Goal: Task Accomplishment & Management: Use online tool/utility

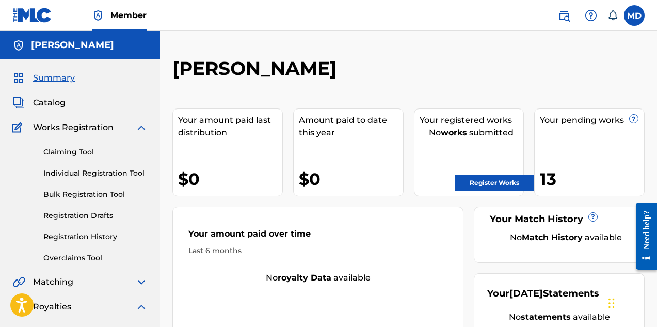
click at [124, 14] on span "Member" at bounding box center [129, 15] width 36 height 12
click at [633, 18] on label at bounding box center [634, 15] width 21 height 21
click at [635, 15] on input "MD [PERSON_NAME] [EMAIL_ADDRESS][DOMAIN_NAME] Notification Preferences Profile …" at bounding box center [635, 15] width 0 height 0
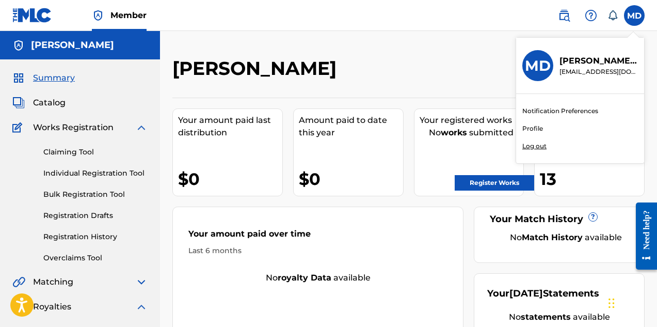
click at [530, 129] on link "Profile" at bounding box center [533, 128] width 21 height 9
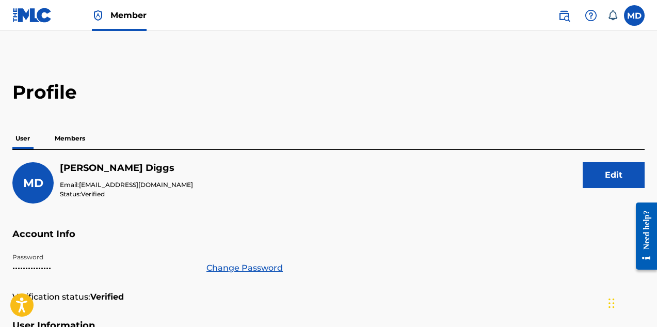
click at [70, 140] on p "Members" at bounding box center [70, 139] width 37 height 22
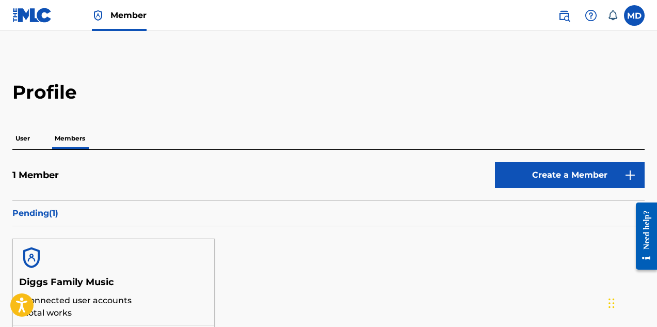
click at [122, 13] on span "Member" at bounding box center [129, 15] width 36 height 12
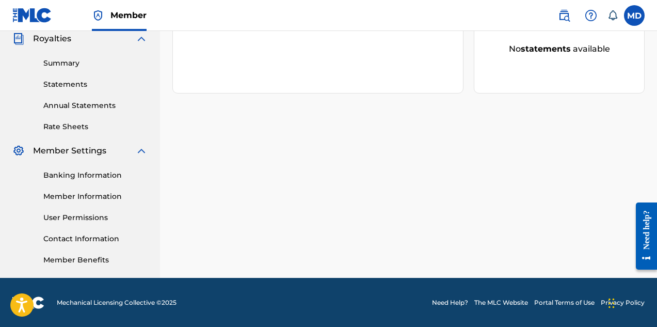
scroll to position [269, 0]
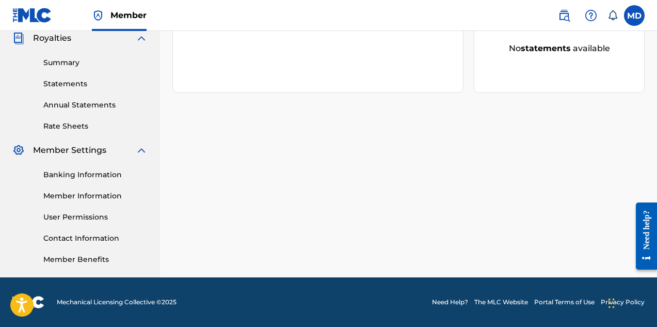
click at [78, 194] on link "Member Information" at bounding box center [95, 196] width 104 height 11
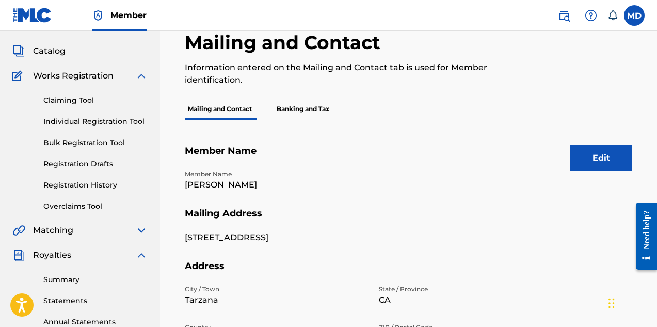
scroll to position [103, 0]
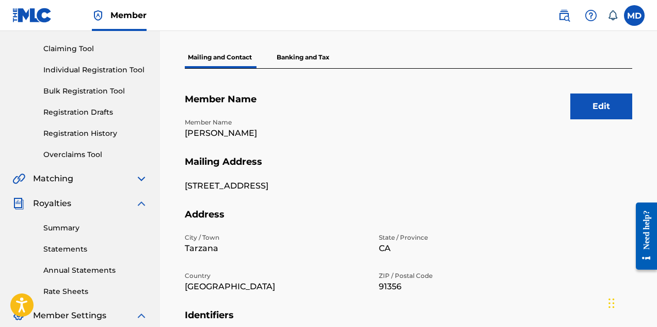
click at [139, 202] on img at bounding box center [141, 203] width 12 height 12
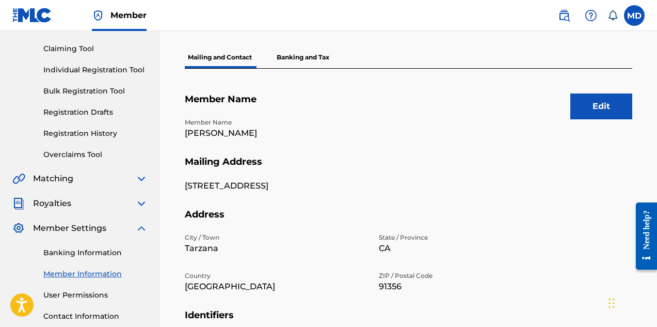
click at [140, 225] on img at bounding box center [141, 228] width 12 height 12
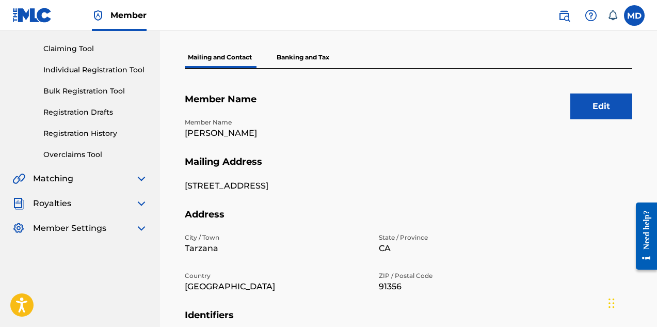
click at [143, 178] on img at bounding box center [141, 178] width 12 height 12
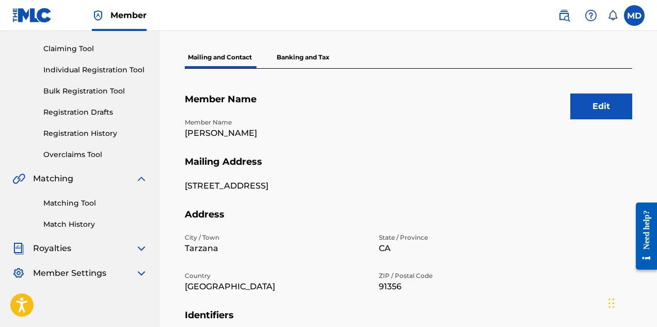
click at [143, 178] on img at bounding box center [141, 178] width 12 height 12
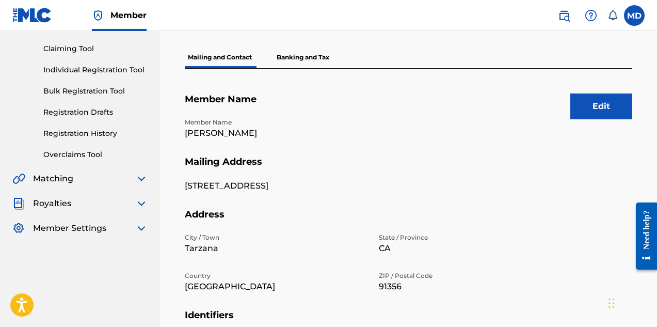
scroll to position [52, 0]
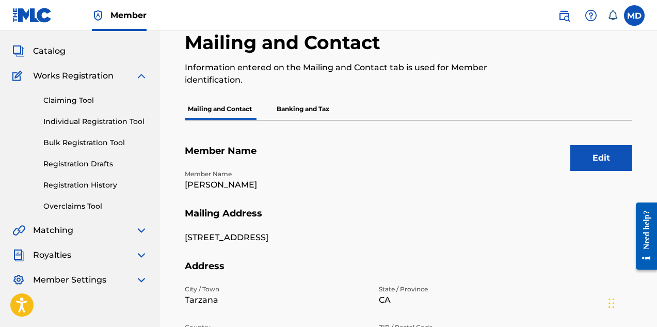
click at [84, 102] on link "Claiming Tool" at bounding box center [95, 100] width 104 height 11
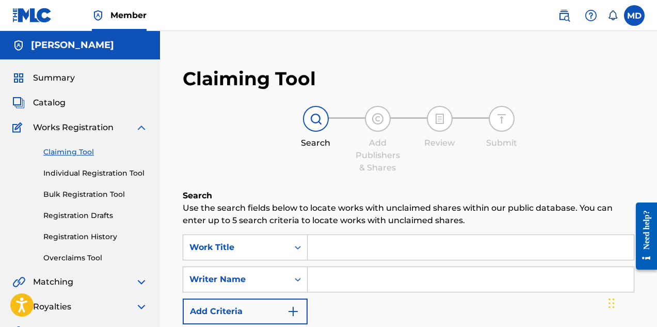
click at [372, 242] on input "Search Form" at bounding box center [471, 247] width 326 height 25
paste input "ALWAYZ N Y"
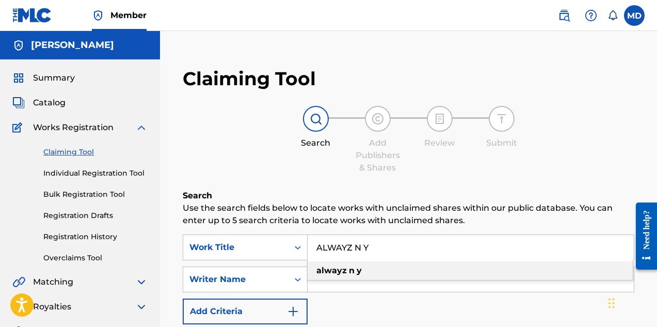
click at [364, 274] on div "alwayz n y" at bounding box center [470, 270] width 325 height 19
type input "alwayz n y"
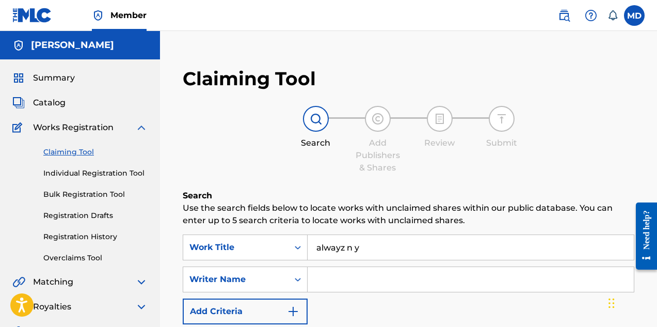
click at [368, 275] on input "Search Form" at bounding box center [471, 279] width 326 height 25
type input "Elgin Turner"
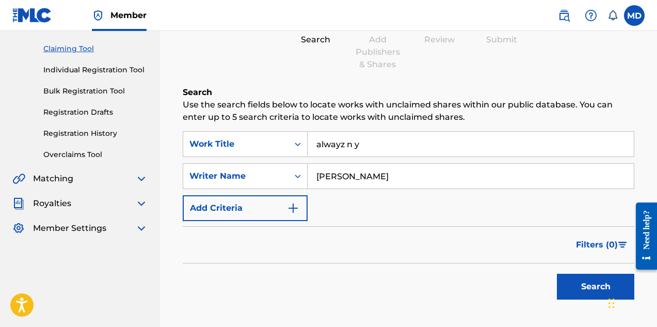
scroll to position [155, 0]
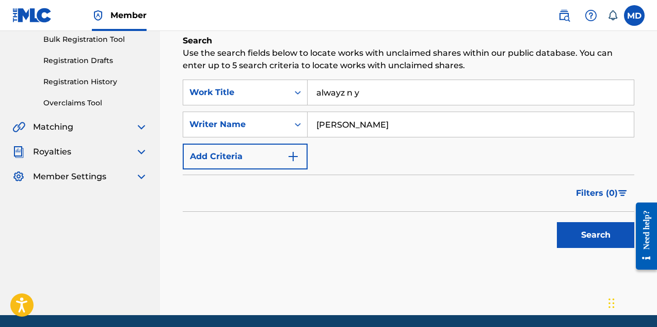
click at [580, 232] on button "Search" at bounding box center [595, 235] width 77 height 26
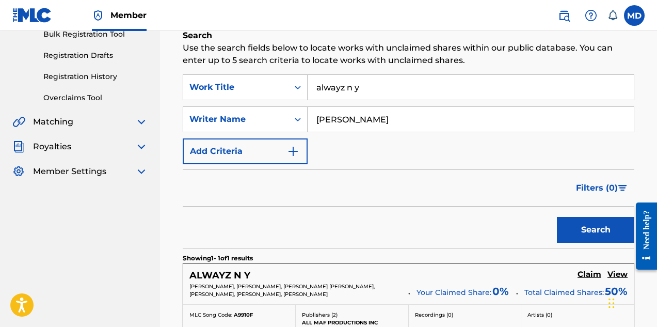
scroll to position [258, 0]
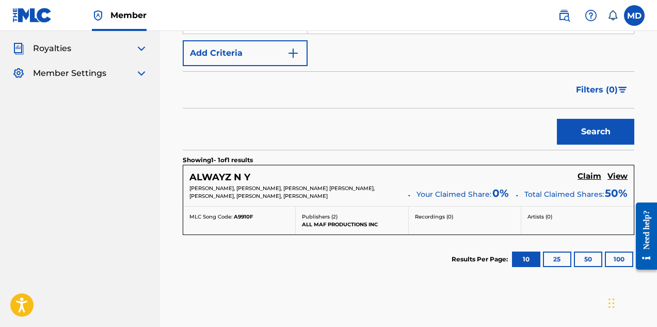
click at [620, 176] on h5 "View" at bounding box center [618, 176] width 20 height 10
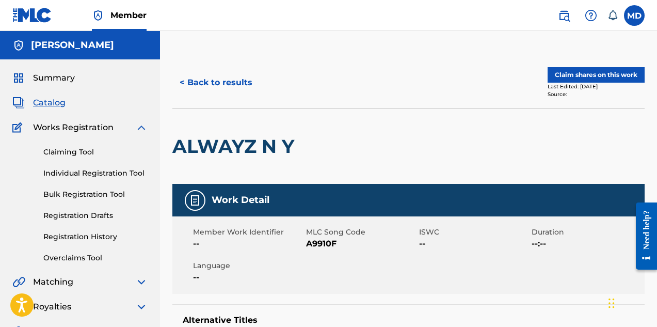
click at [587, 74] on button "Claim shares on this work" at bounding box center [596, 74] width 97 height 15
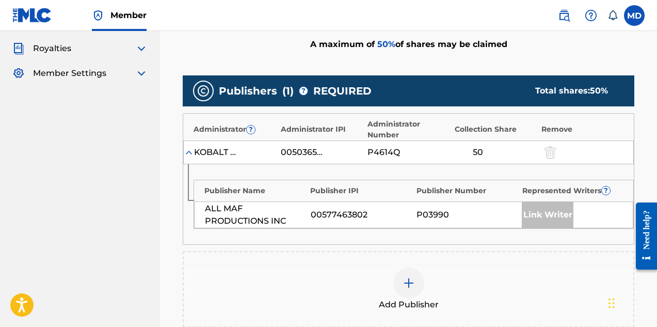
scroll to position [361, 0]
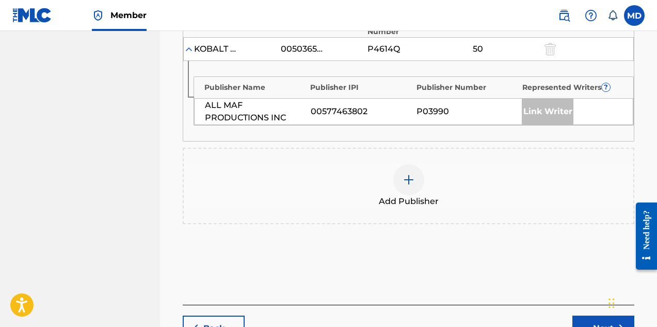
click at [410, 182] on img at bounding box center [409, 180] width 12 height 12
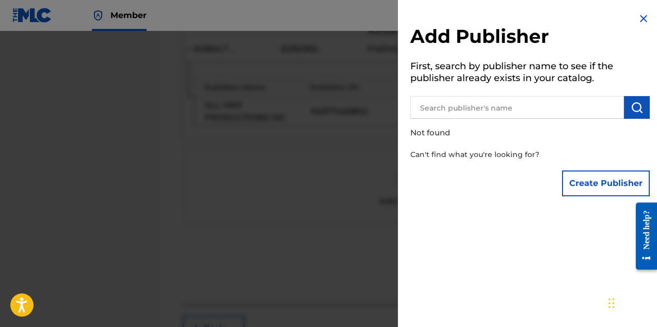
click at [470, 109] on input "text" at bounding box center [518, 107] width 214 height 23
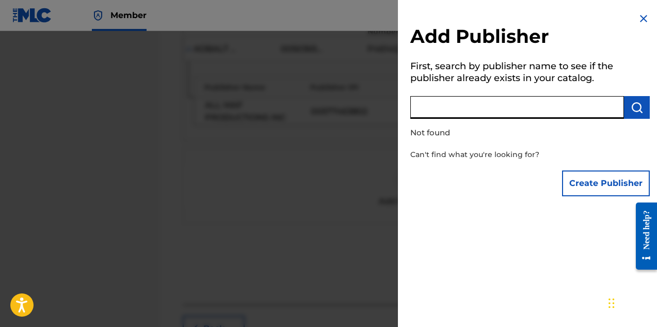
paste input "DIGGS FAMILY MUSIC"
type input "DIGGS FAMILY MUSIC"
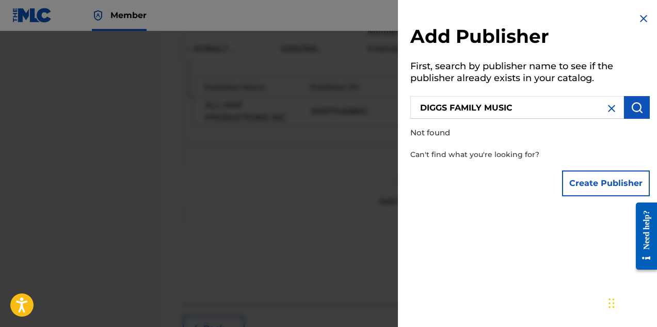
click at [634, 108] on img "submit" at bounding box center [637, 107] width 12 height 12
click at [597, 183] on button "Create Publisher" at bounding box center [606, 183] width 88 height 26
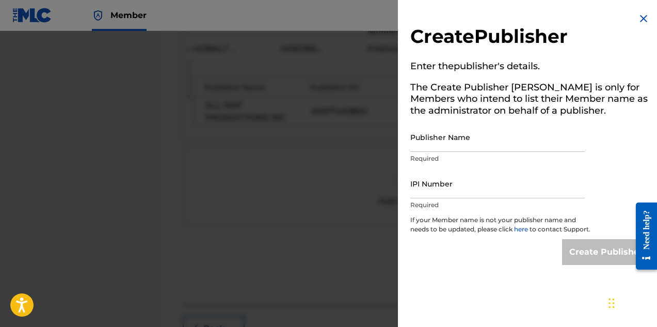
click at [485, 142] on input "Publisher Name" at bounding box center [498, 136] width 175 height 29
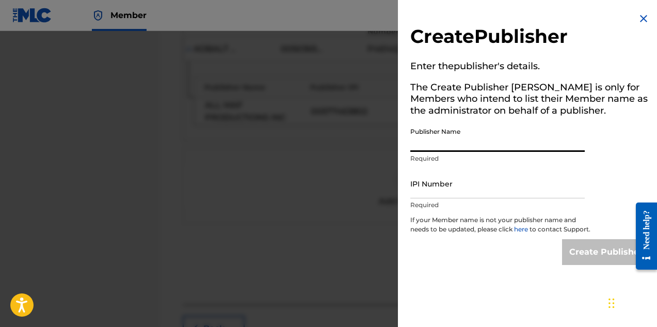
paste input "DIGGS FAMILY MUSIC"
type input "DIGGS FAMILY MUSIC"
click at [436, 186] on input "IPI Number" at bounding box center [498, 183] width 175 height 29
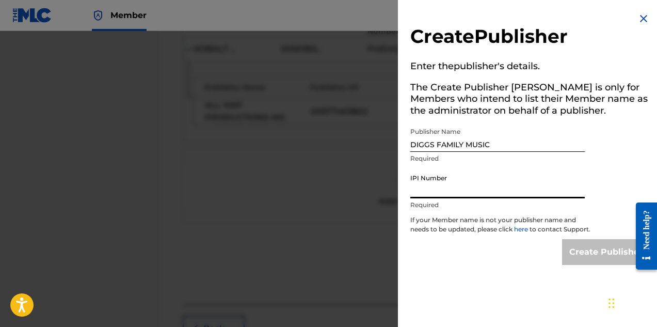
paste input "194542060"
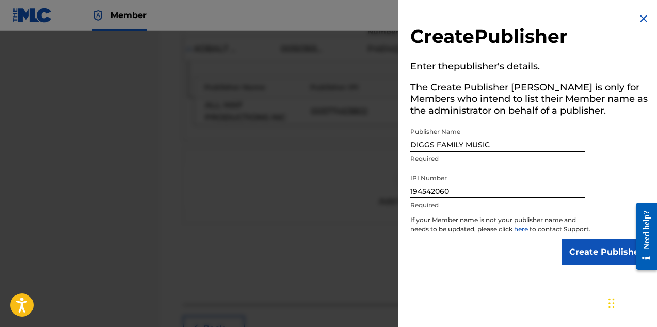
type input "194542060"
click at [597, 260] on input "Create Publisher" at bounding box center [606, 252] width 88 height 26
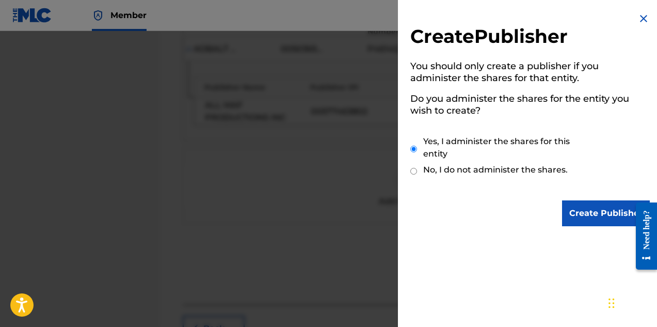
click at [594, 210] on input "Create Publisher" at bounding box center [606, 213] width 88 height 26
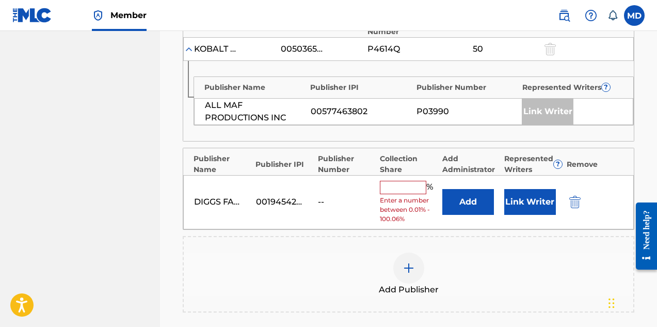
click at [411, 191] on input "text" at bounding box center [403, 187] width 46 height 13
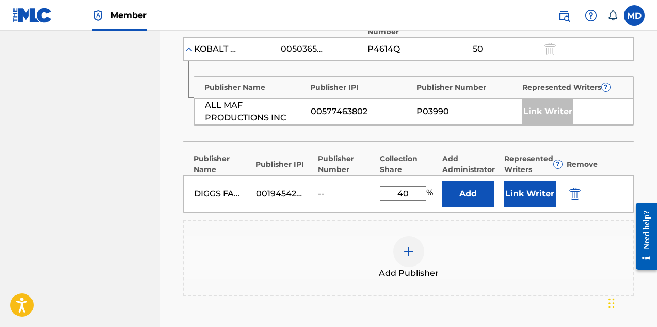
type input "40"
click at [537, 196] on button "Link Writer" at bounding box center [531, 194] width 52 height 26
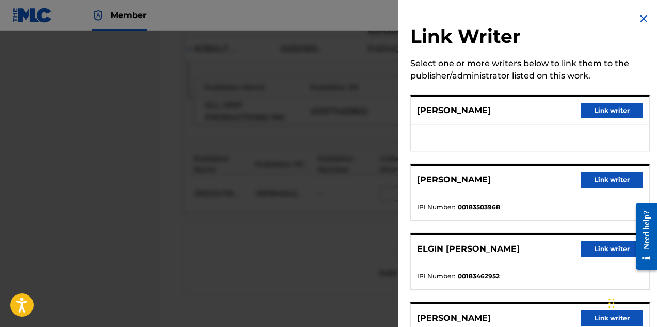
click at [600, 111] on button "Link writer" at bounding box center [612, 110] width 62 height 15
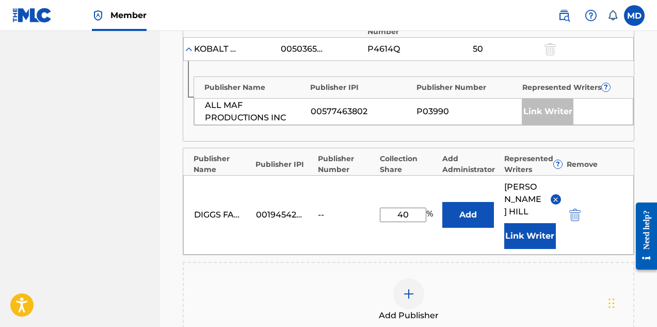
click at [540, 224] on button "Link Writer" at bounding box center [531, 236] width 52 height 26
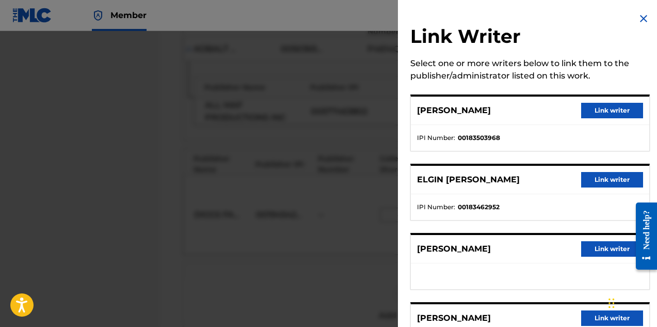
click at [603, 179] on button "Link writer" at bounding box center [612, 179] width 62 height 15
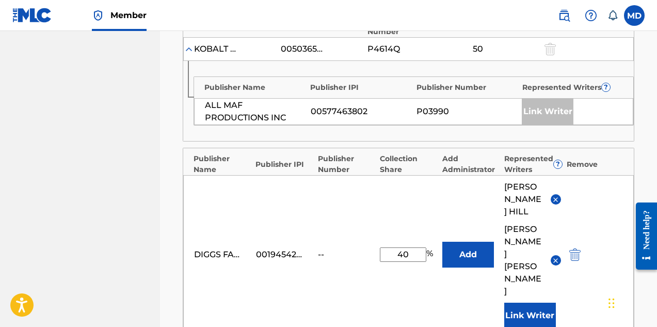
click at [516, 303] on button "Link Writer" at bounding box center [531, 316] width 52 height 26
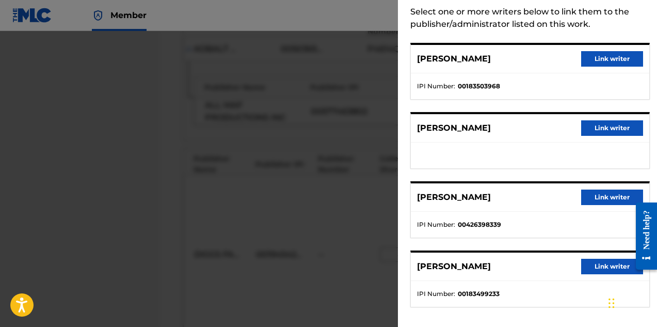
scroll to position [57, 0]
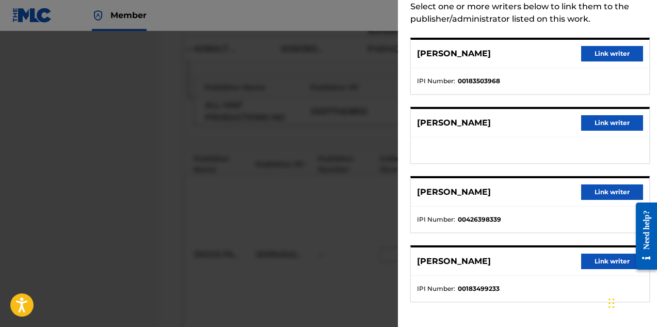
click at [598, 259] on button "Link writer" at bounding box center [612, 261] width 62 height 15
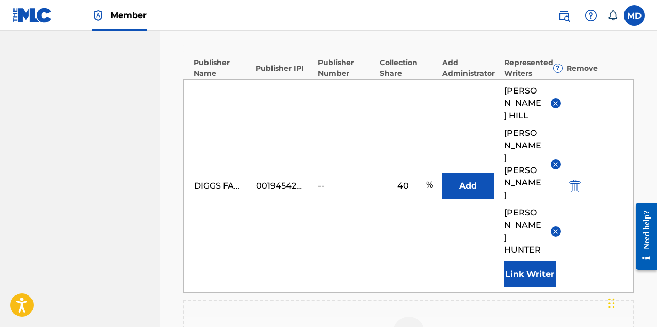
scroll to position [465, 0]
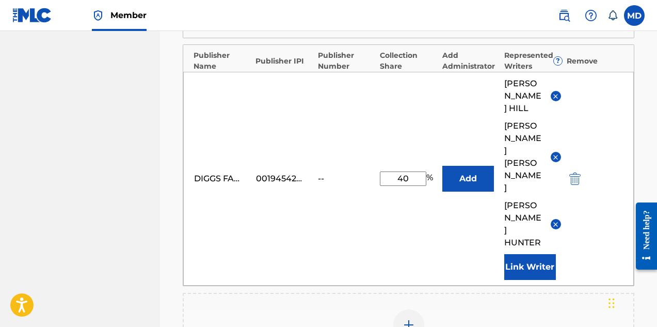
click at [534, 254] on button "Link Writer" at bounding box center [531, 267] width 52 height 26
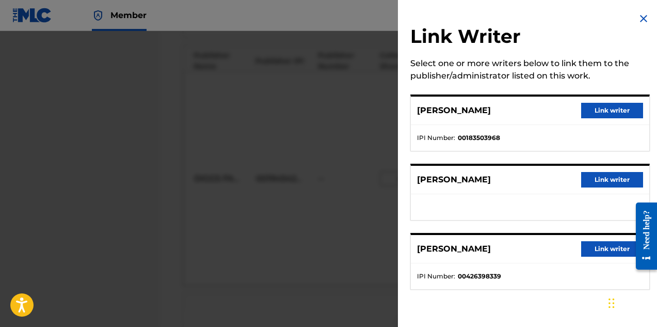
click at [598, 111] on button "Link writer" at bounding box center [612, 110] width 62 height 15
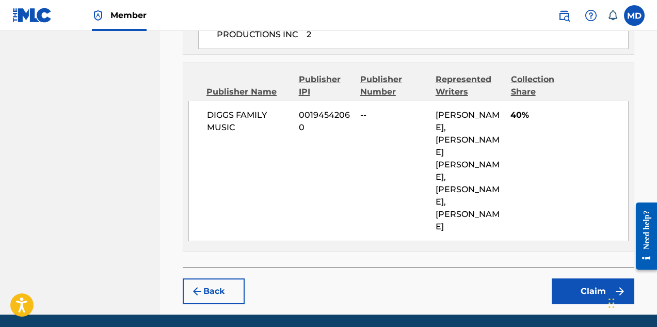
scroll to position [636, 0]
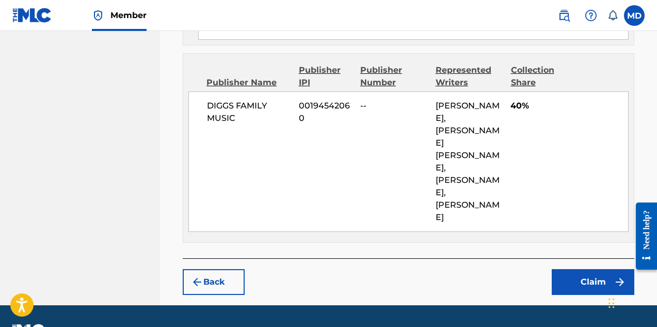
click at [582, 269] on button "Claim" at bounding box center [593, 282] width 83 height 26
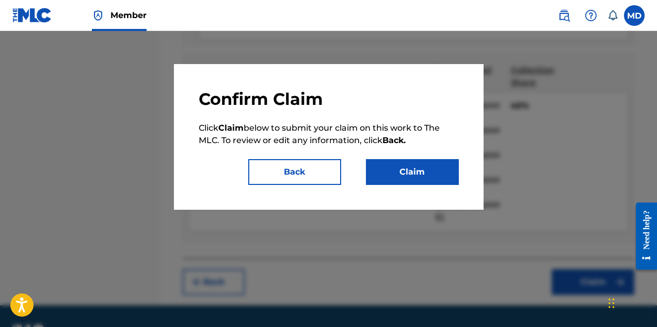
click at [395, 175] on button "Claim" at bounding box center [412, 172] width 93 height 26
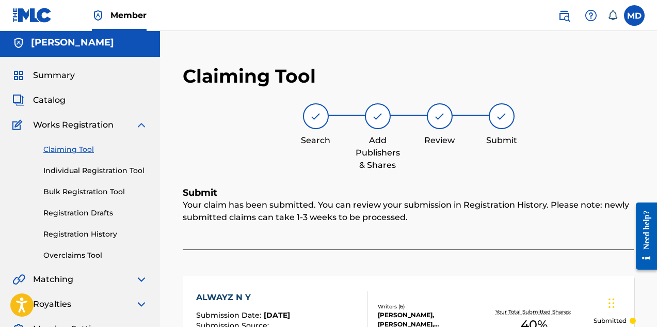
scroll to position [0, 0]
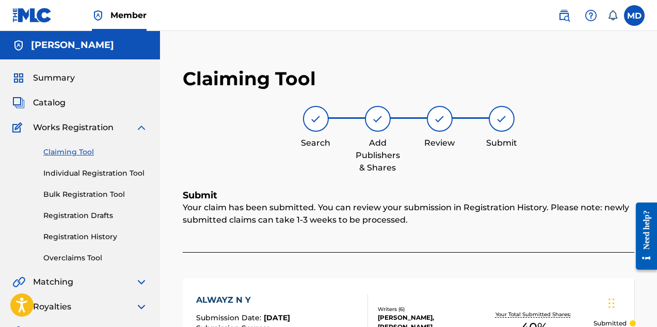
click at [74, 154] on link "Claiming Tool" at bounding box center [95, 152] width 104 height 11
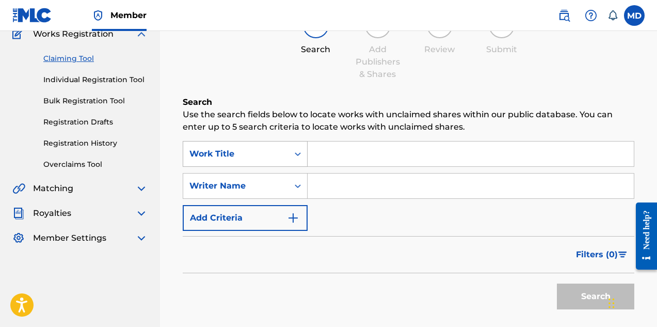
scroll to position [103, 0]
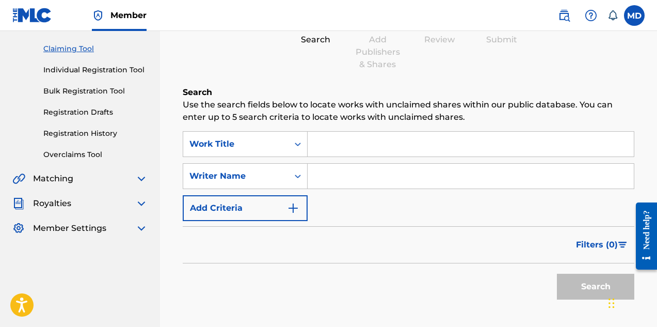
click at [350, 144] on input "Search Form" at bounding box center [471, 144] width 326 height 25
paste input "AMERICA"
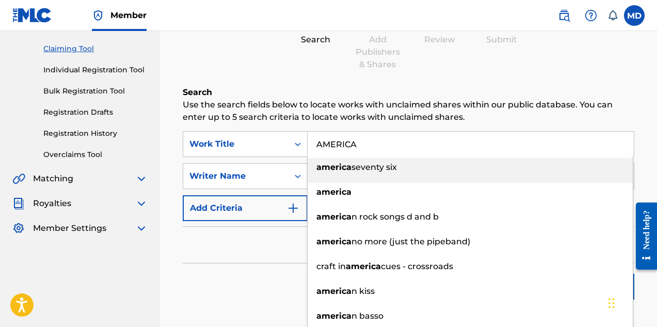
type input "AMERICA"
click at [353, 114] on p "Use the search fields below to locate works with unclaimed shares within our pu…" at bounding box center [409, 111] width 452 height 25
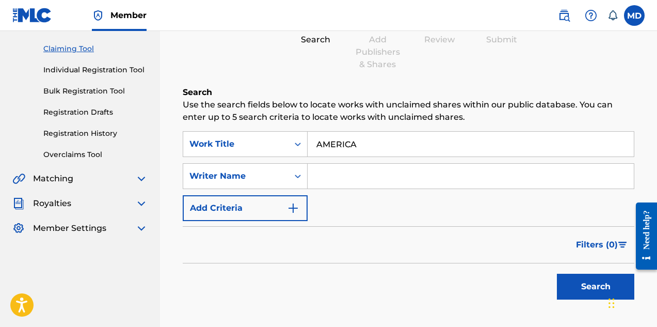
click at [345, 171] on input "Search Form" at bounding box center [471, 176] width 326 height 25
type input "Elgin Turner"
click at [584, 285] on button "Search" at bounding box center [595, 287] width 77 height 26
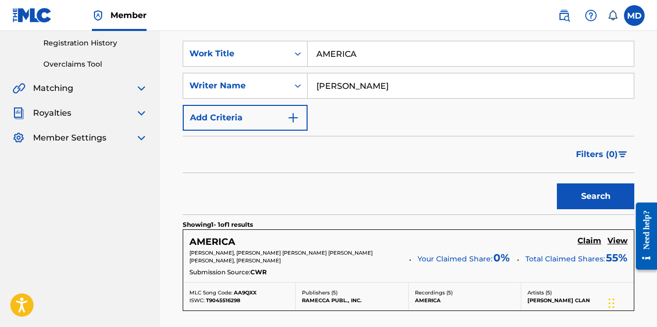
scroll to position [258, 0]
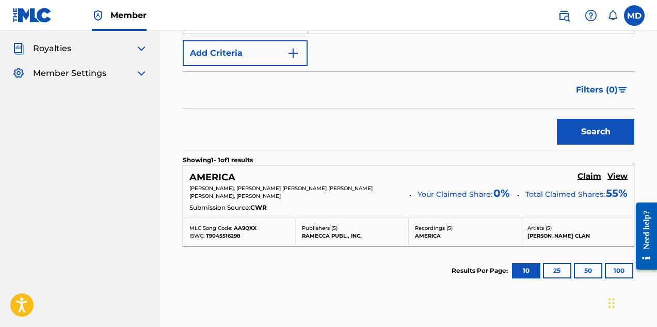
click at [390, 209] on div "Submission Source: CWR" at bounding box center [409, 208] width 438 height 11
click at [618, 178] on h5 "View" at bounding box center [618, 176] width 20 height 10
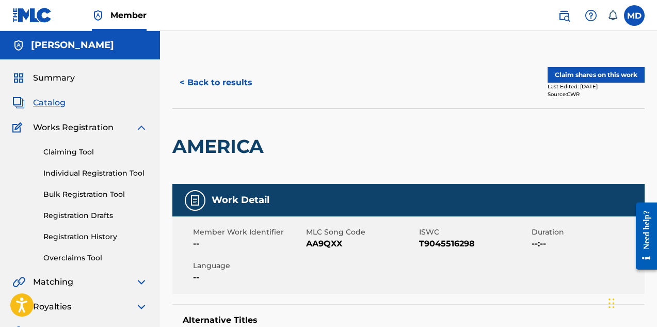
click at [581, 77] on button "Claim shares on this work" at bounding box center [596, 74] width 97 height 15
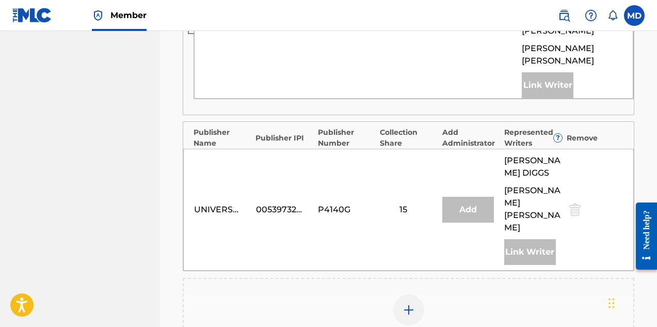
scroll to position [775, 0]
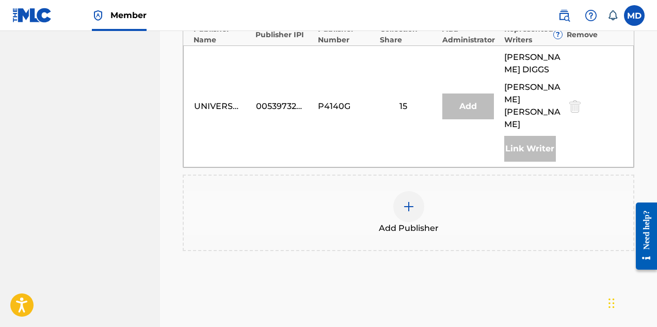
click at [408, 200] on img at bounding box center [409, 206] width 12 height 12
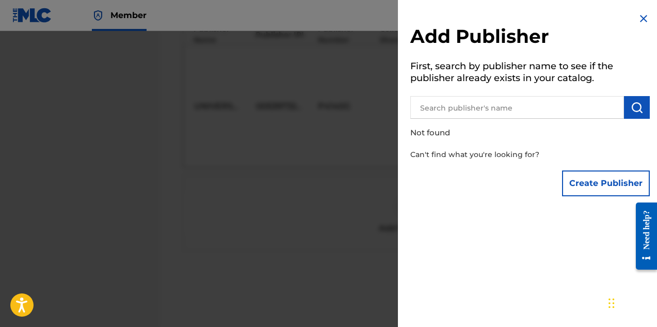
click at [491, 112] on input "text" at bounding box center [518, 107] width 214 height 23
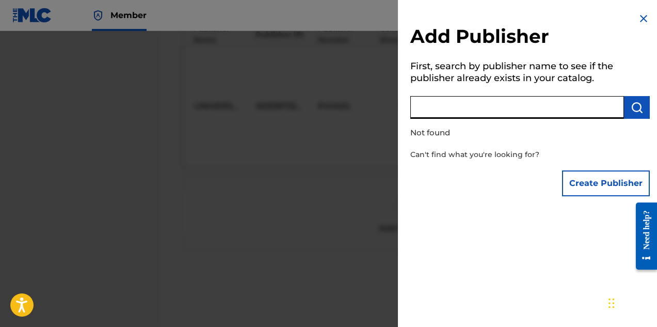
paste input "DIGGS FAMILY MUSIC"
type input "DIGGS FAMILY MUSIC"
click at [595, 177] on button "Create Publisher" at bounding box center [606, 183] width 88 height 26
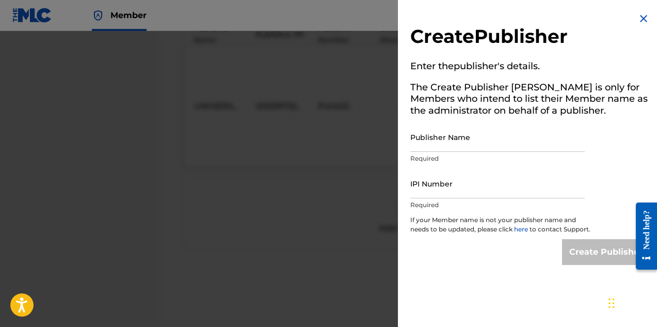
click at [472, 144] on input "Publisher Name" at bounding box center [498, 136] width 175 height 29
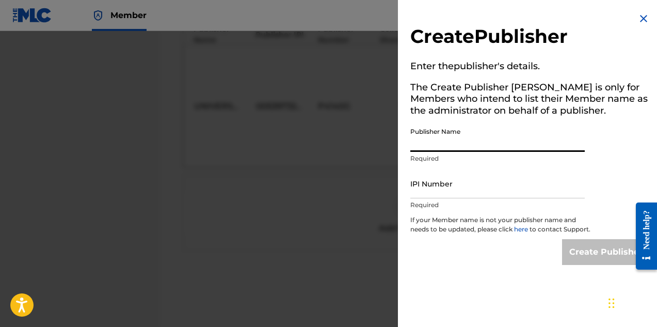
paste input "DIGGS FAMILY MUSIC"
type input "DIGGS FAMILY MUSIC INC"
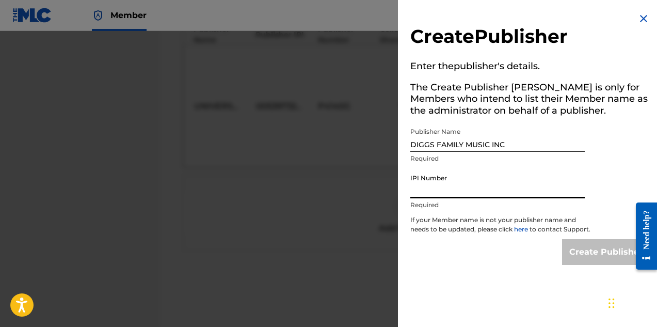
click at [471, 182] on input "IPI Number" at bounding box center [498, 183] width 175 height 29
click at [443, 184] on input "IPI Number" at bounding box center [498, 183] width 175 height 29
paste input "19454206"
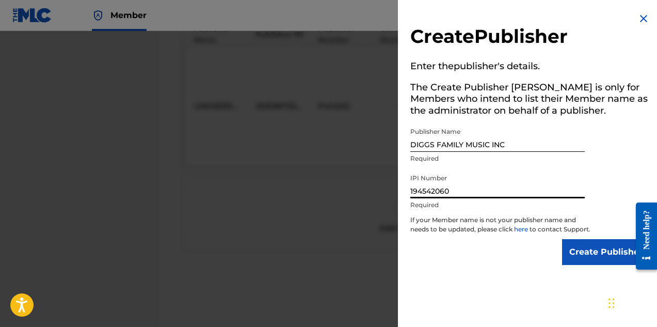
type input "194542060"
click at [599, 260] on input "Create Publisher" at bounding box center [606, 252] width 88 height 26
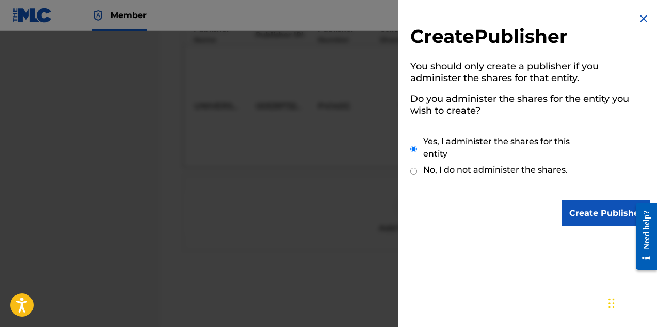
click at [603, 216] on input "Create Publisher" at bounding box center [606, 213] width 88 height 26
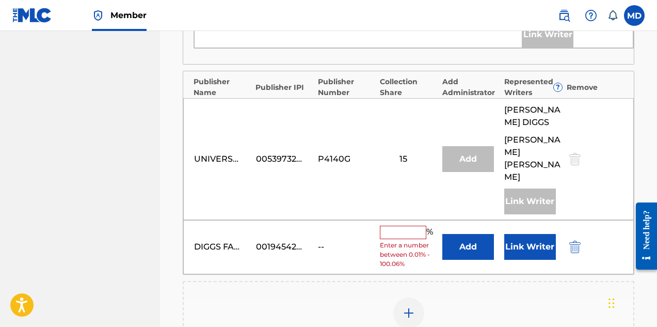
scroll to position [723, 0]
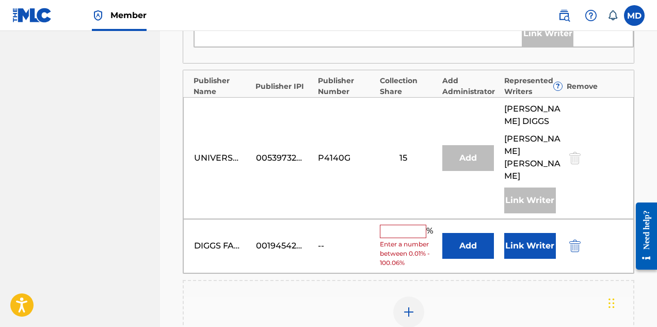
click at [398, 225] on input "text" at bounding box center [403, 231] width 46 height 13
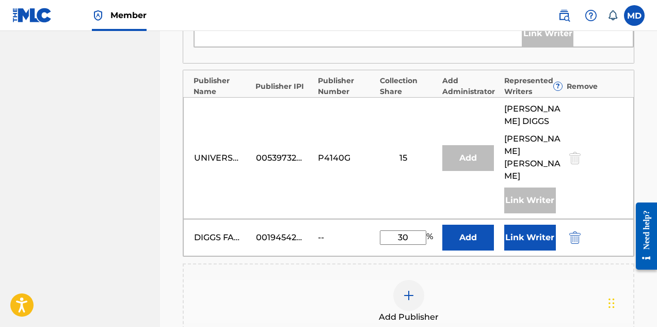
type input "30"
click at [518, 225] on button "Link Writer" at bounding box center [531, 238] width 52 height 26
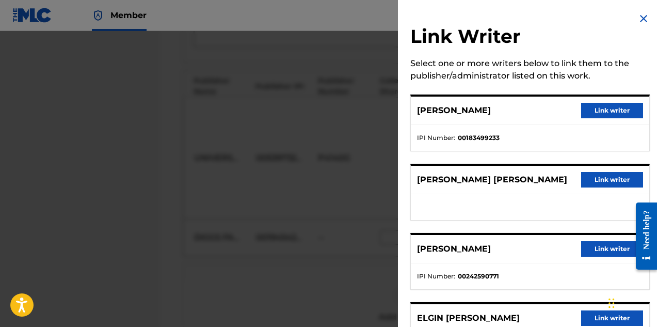
scroll to position [103, 0]
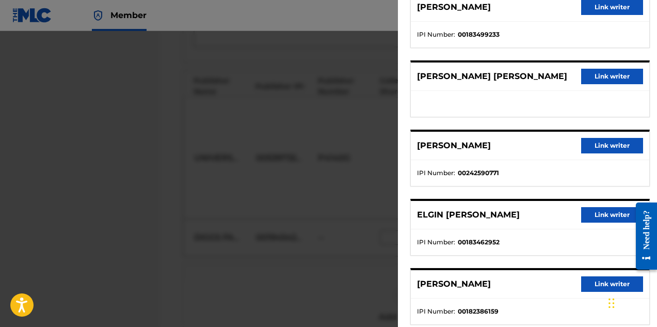
click at [602, 215] on button "Link writer" at bounding box center [612, 214] width 62 height 15
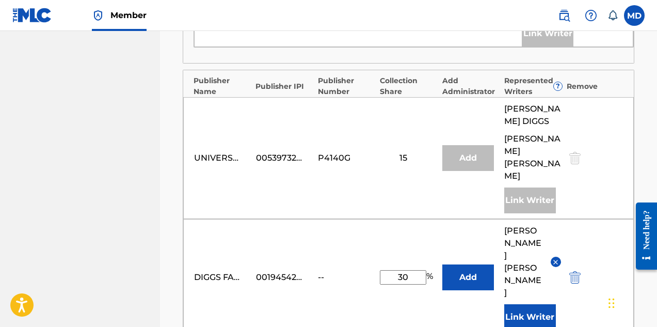
click at [523, 304] on button "Link Writer" at bounding box center [531, 317] width 52 height 26
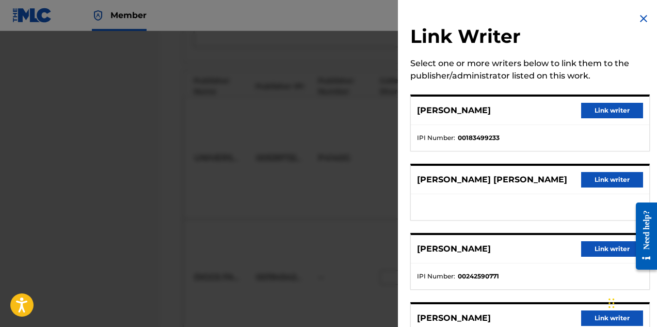
click at [602, 111] on button "Link writer" at bounding box center [612, 110] width 62 height 15
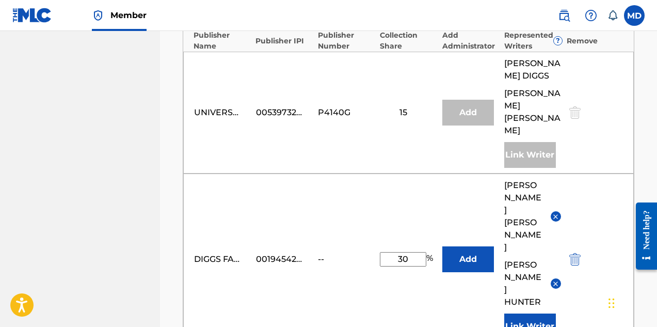
scroll to position [775, 0]
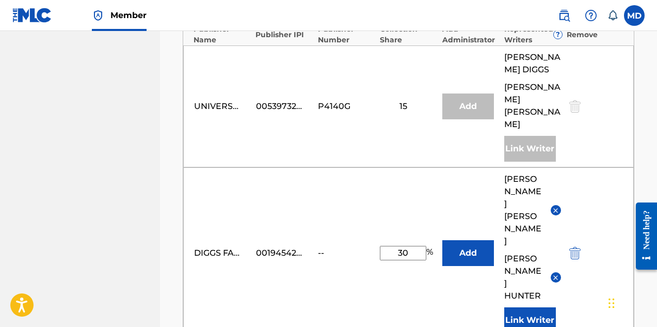
click at [523, 307] on button "Link Writer" at bounding box center [531, 320] width 52 height 26
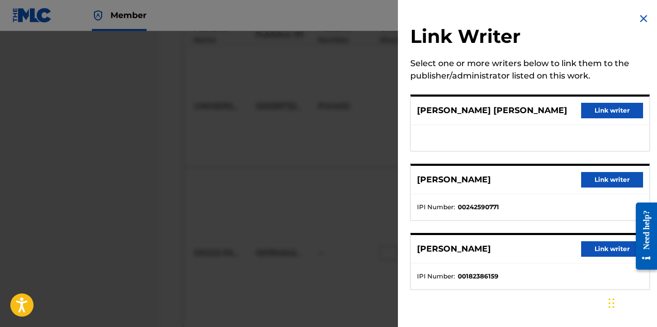
click at [609, 109] on button "Link writer" at bounding box center [612, 110] width 62 height 15
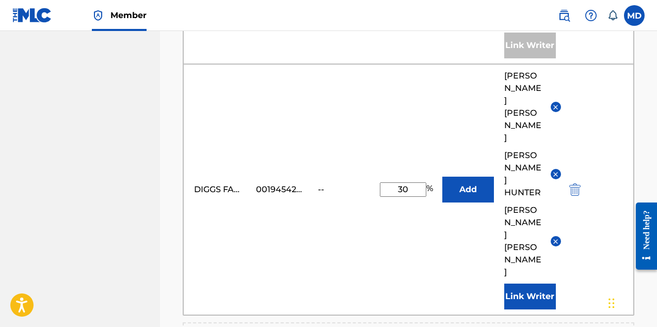
scroll to position [929, 0]
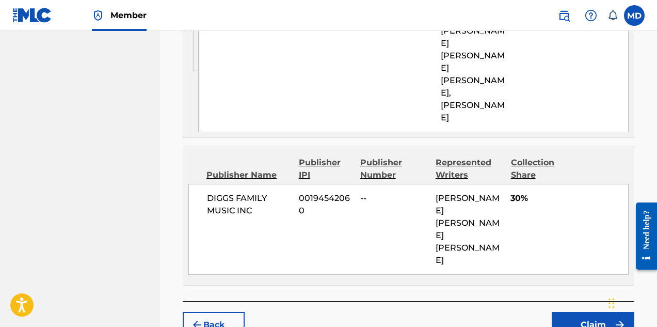
scroll to position [958, 0]
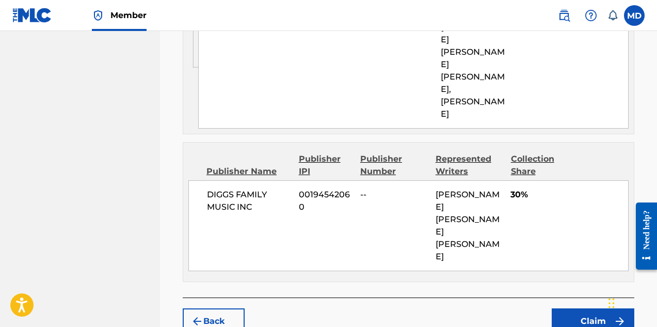
click at [575, 308] on button "Claim" at bounding box center [593, 321] width 83 height 26
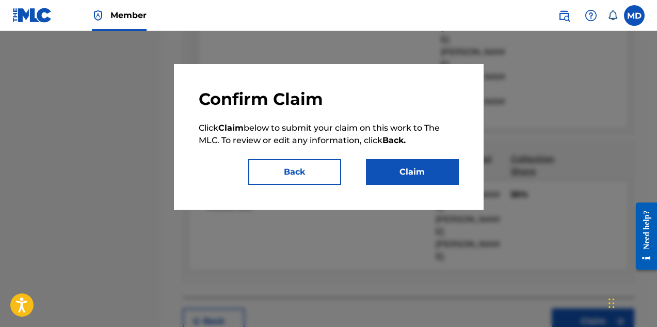
click at [422, 175] on button "Claim" at bounding box center [412, 172] width 93 height 26
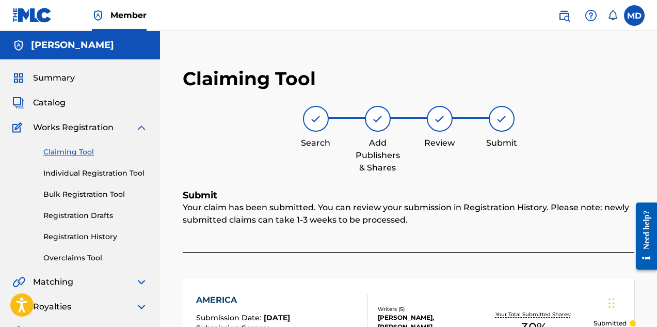
scroll to position [0, 0]
click at [56, 151] on link "Claiming Tool" at bounding box center [95, 152] width 104 height 11
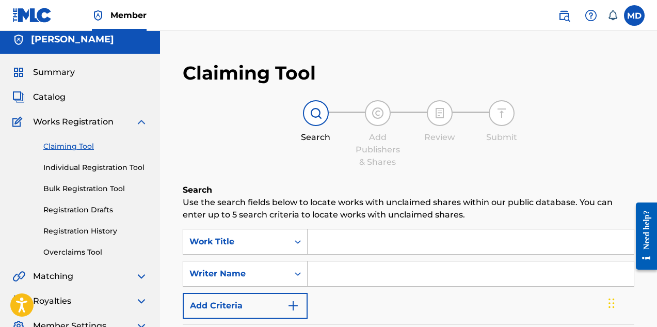
scroll to position [52, 0]
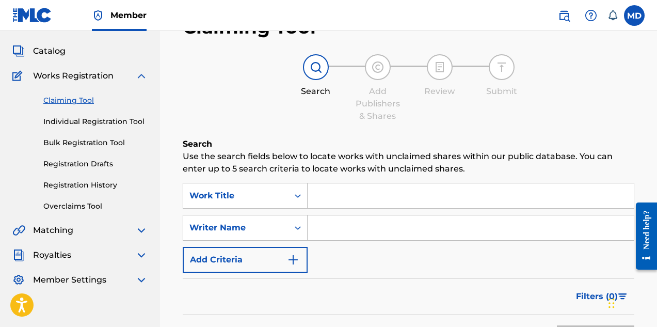
click at [73, 186] on link "Registration History" at bounding box center [95, 185] width 104 height 11
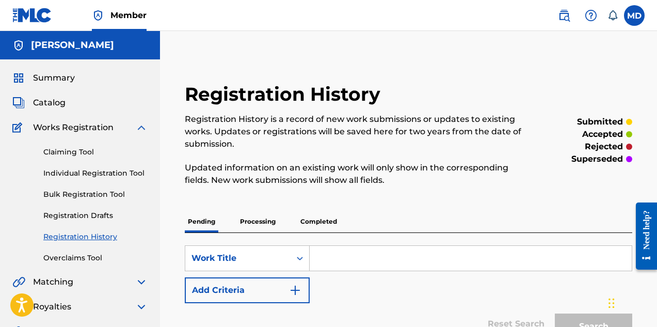
click at [71, 152] on link "Claiming Tool" at bounding box center [95, 152] width 104 height 11
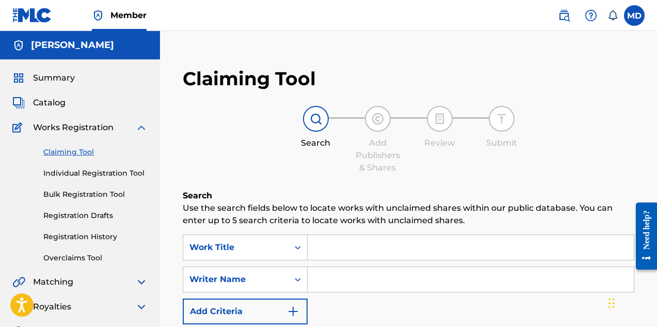
click at [354, 247] on input "Search Form" at bounding box center [471, 247] width 326 height 25
paste input "EAST MC S"
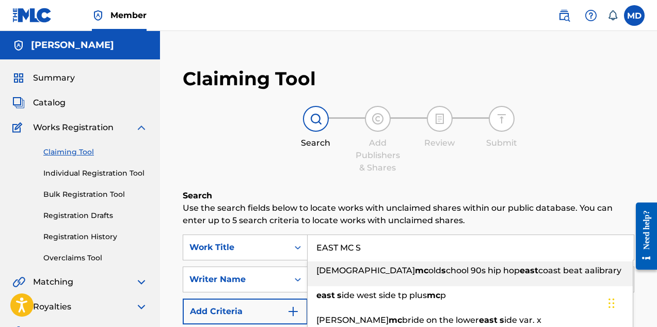
type input "EAST MC S"
click at [360, 175] on div "Claiming Tool Search Add Publishers & Shares Review Submit Search Use the searc…" at bounding box center [408, 263] width 472 height 413
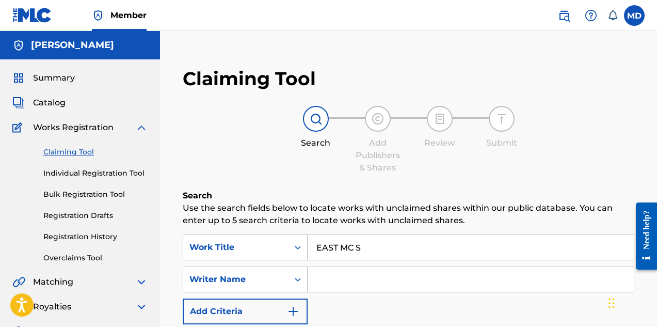
click at [358, 276] on input "Search Form" at bounding box center [471, 279] width 326 height 25
type input "Elgin Turner"
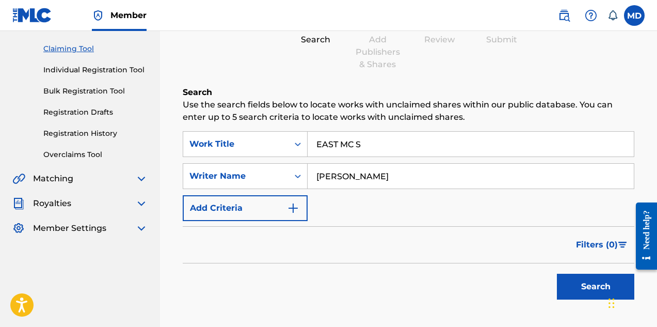
click at [581, 287] on button "Search" at bounding box center [595, 287] width 77 height 26
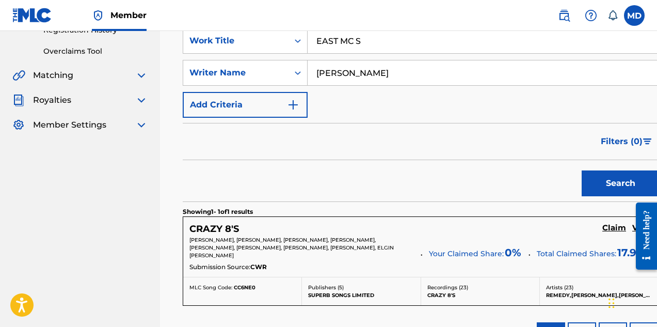
scroll to position [258, 0]
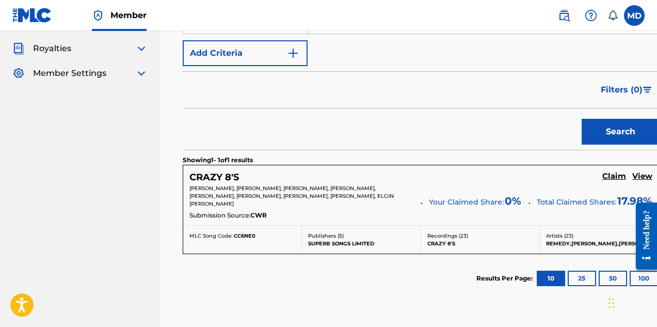
click at [387, 240] on p "SUPERB SONGS LIMITED" at bounding box center [361, 244] width 106 height 8
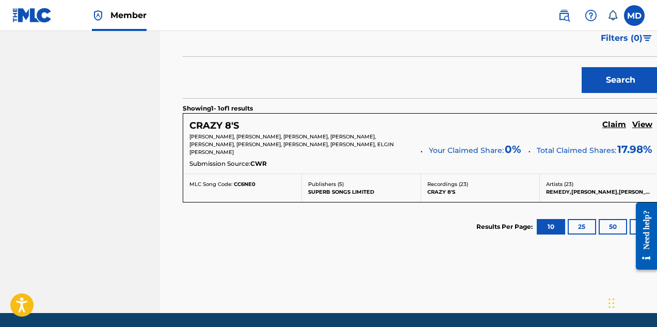
click at [596, 129] on div "CRAZY 8'S Claim View" at bounding box center [421, 126] width 463 height 12
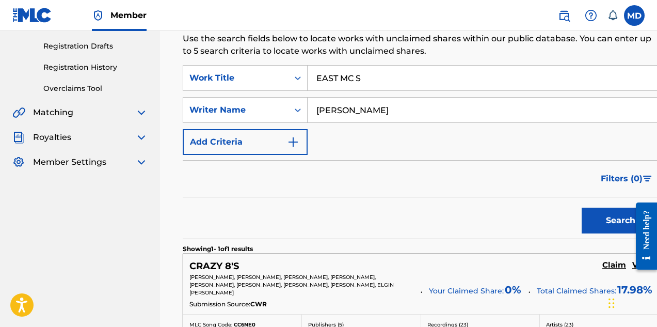
scroll to position [207, 0]
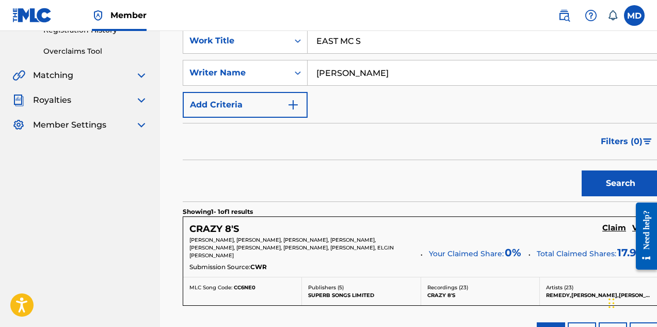
click at [219, 227] on h5 "CRAZY 8'S" at bounding box center [215, 229] width 50 height 12
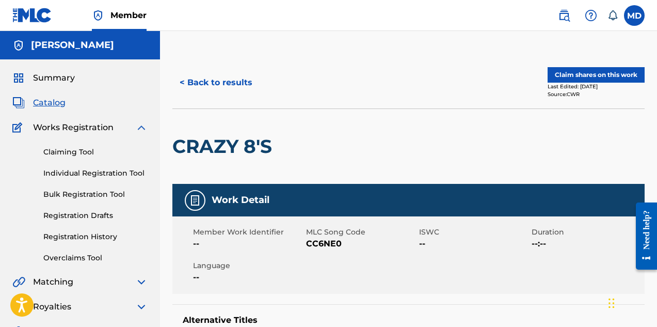
click at [603, 76] on button "Claim shares on this work" at bounding box center [596, 74] width 97 height 15
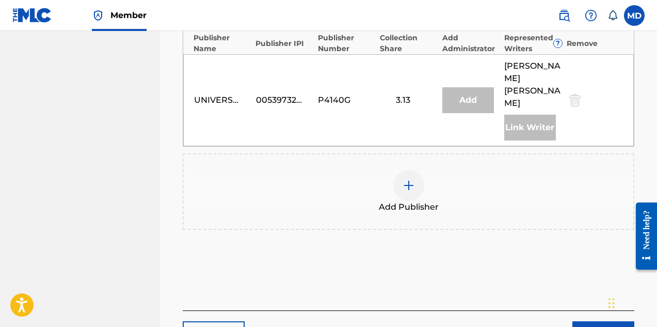
scroll to position [671, 0]
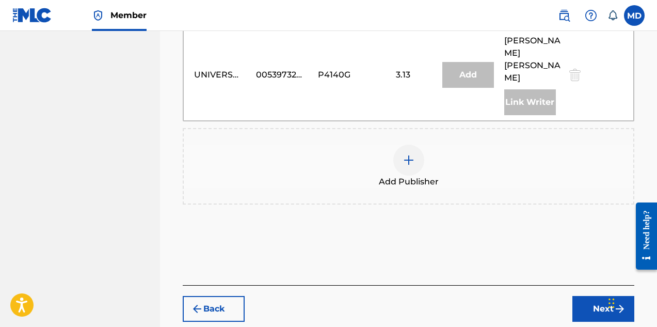
click at [411, 154] on img at bounding box center [409, 160] width 12 height 12
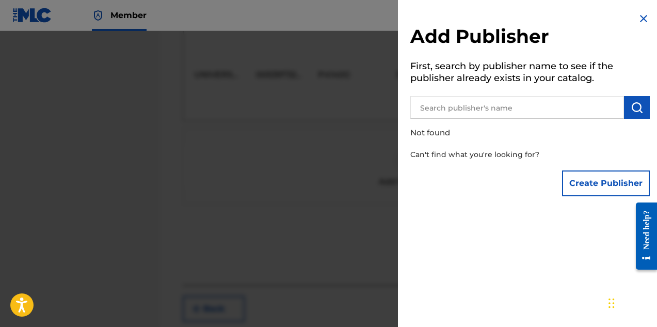
click at [465, 108] on input "text" at bounding box center [518, 107] width 214 height 23
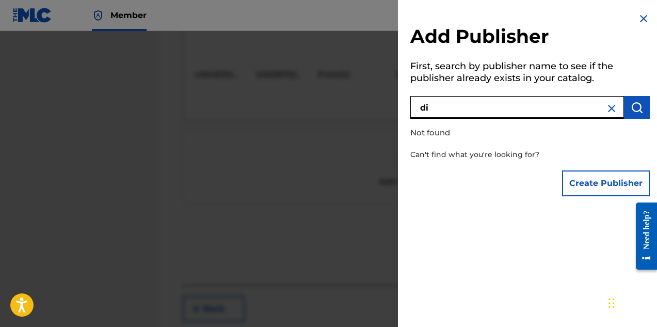
type input "d"
paste input "DIGGS FAMILY MUSIC INC"
type input "DIGGS FAMILY MUSIC INC"
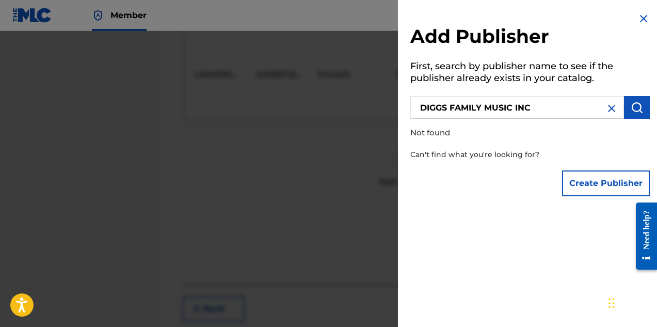
click at [601, 177] on button "Create Publisher" at bounding box center [606, 183] width 88 height 26
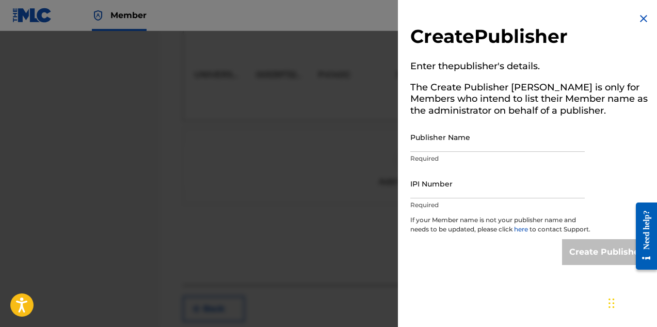
click at [480, 136] on input "Publisher Name" at bounding box center [498, 136] width 175 height 29
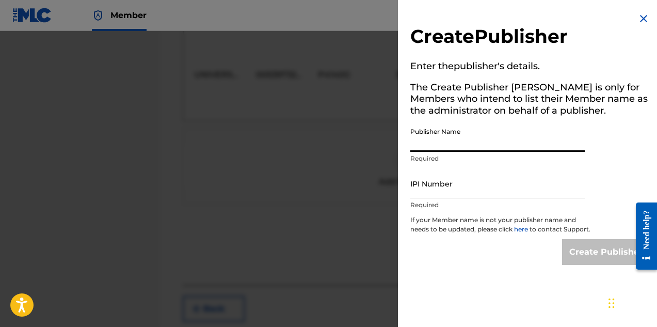
paste input "DIGGS FAMILY MUSIC INC"
type input "DIGGS FAMILY MUSIC INC"
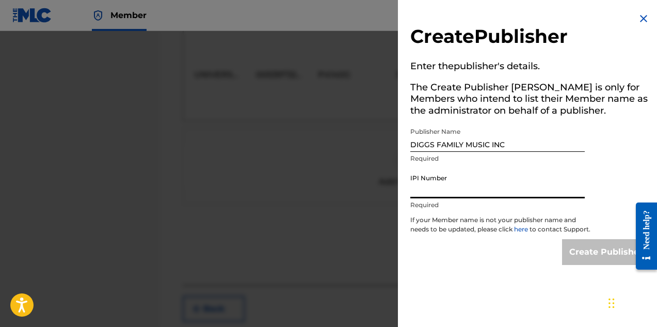
click at [470, 193] on input "IPI Number" at bounding box center [498, 183] width 175 height 29
click at [438, 188] on input "IPI Number" at bounding box center [498, 183] width 175 height 29
paste input "194542060"
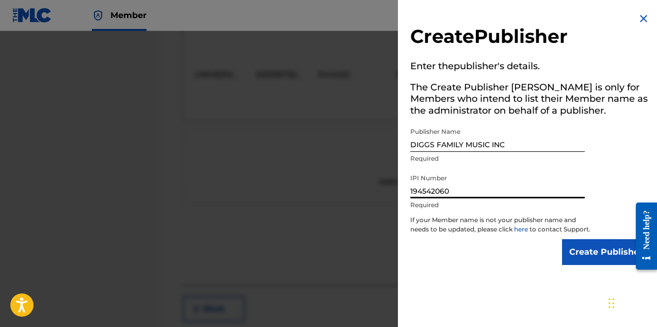
type input "194542060"
click at [586, 256] on input "Create Publisher" at bounding box center [606, 252] width 88 height 26
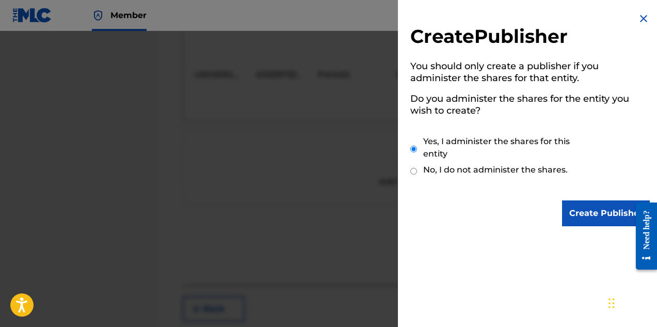
click at [585, 218] on input "Create Publisher" at bounding box center [606, 213] width 88 height 26
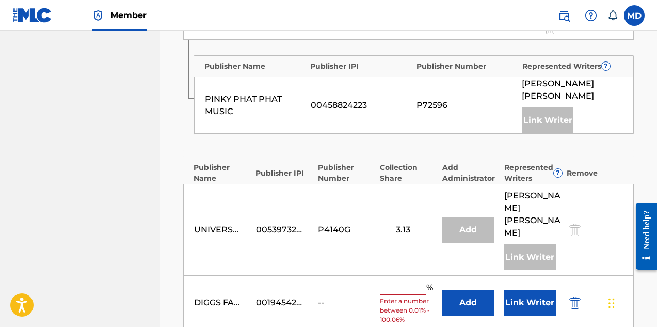
scroll to position [568, 0]
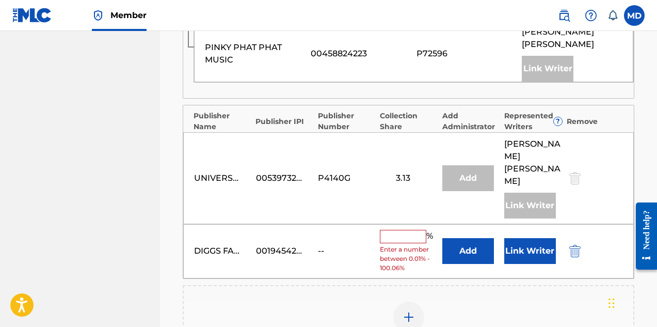
click at [530, 238] on button "Link Writer" at bounding box center [531, 251] width 52 height 26
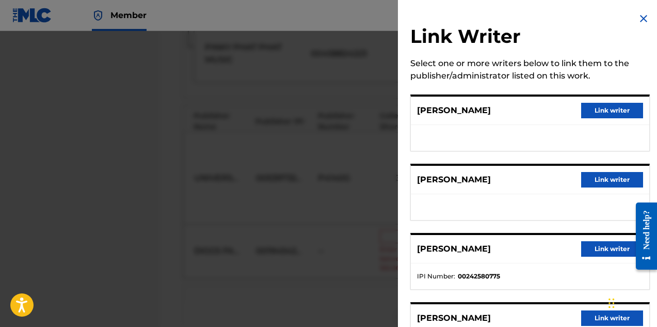
click at [608, 109] on button "Link writer" at bounding box center [612, 110] width 62 height 15
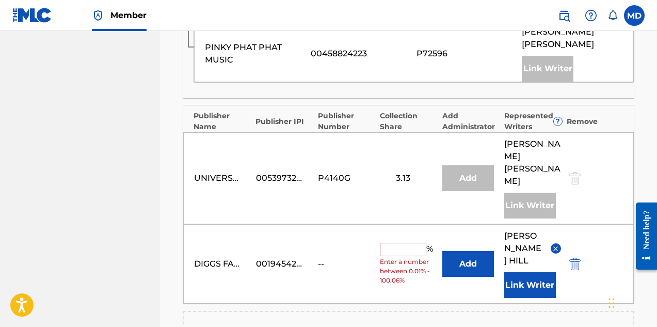
click at [529, 272] on button "Link Writer" at bounding box center [531, 285] width 52 height 26
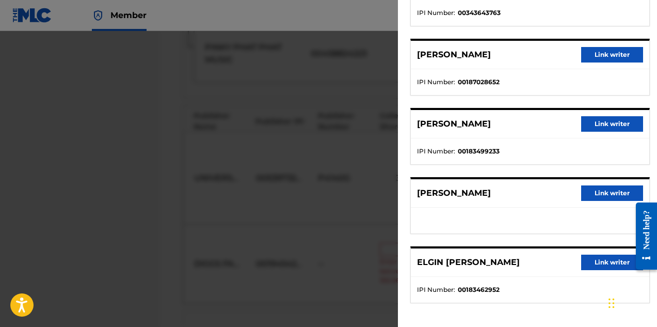
scroll to position [334, 0]
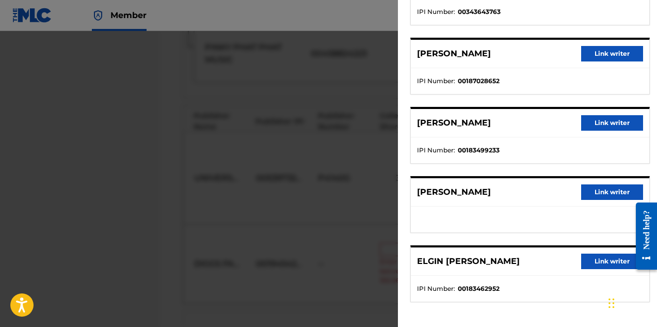
click at [599, 261] on button "Link writer" at bounding box center [612, 261] width 62 height 15
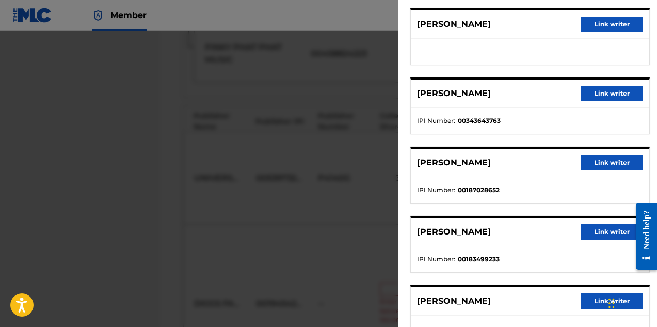
scroll to position [213, 0]
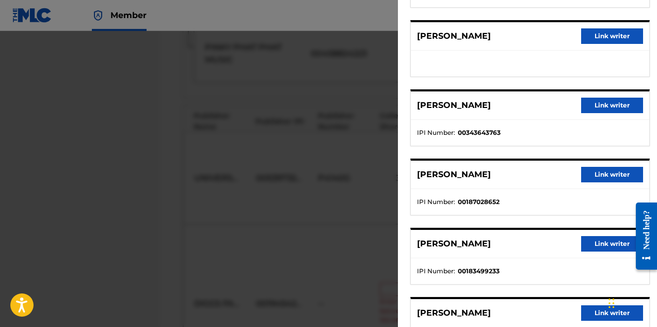
click at [595, 241] on button "Link writer" at bounding box center [612, 243] width 62 height 15
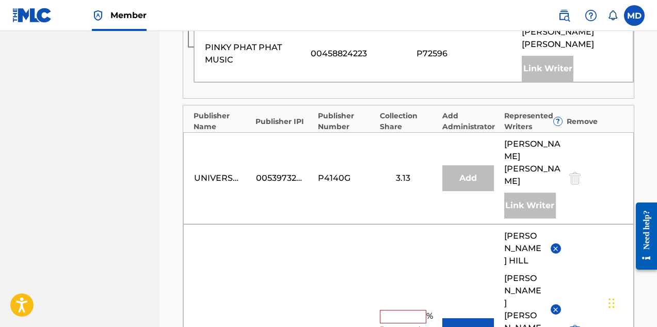
click at [408, 310] on input "text" at bounding box center [403, 316] width 46 height 13
type input "30"
click at [354, 280] on div "DIGGS FAMILY MUSIC INC 00194542060 -- 30 % Add DARRYL HILL ELGIN EVANDER TURNER…" at bounding box center [408, 331] width 451 height 214
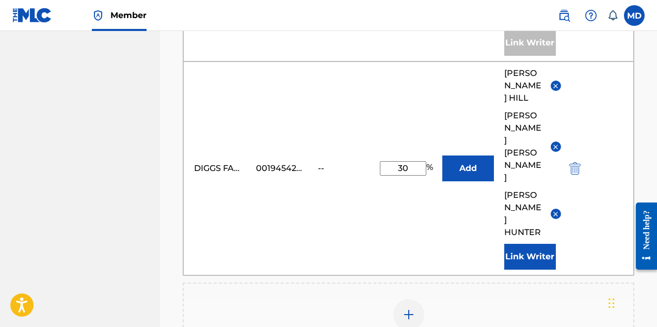
scroll to position [775, 0]
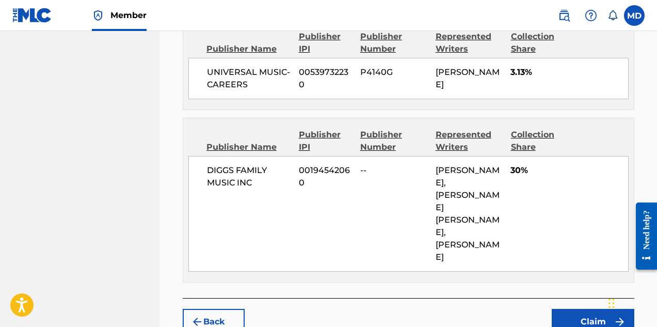
scroll to position [919, 0]
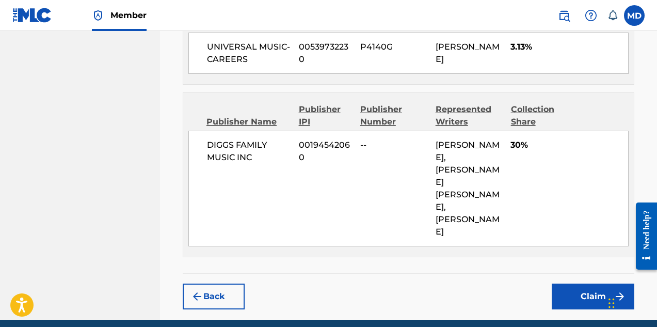
click at [605, 283] on button "Claim" at bounding box center [593, 296] width 83 height 26
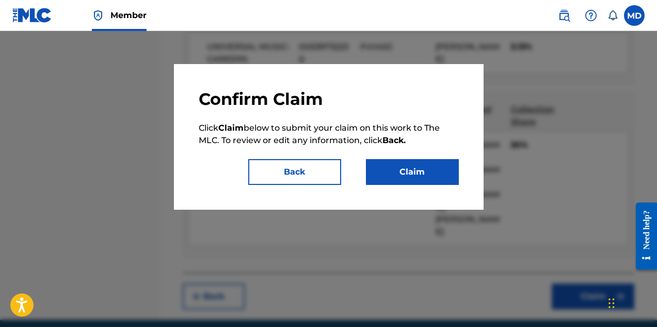
click at [419, 168] on button "Claim" at bounding box center [412, 172] width 93 height 26
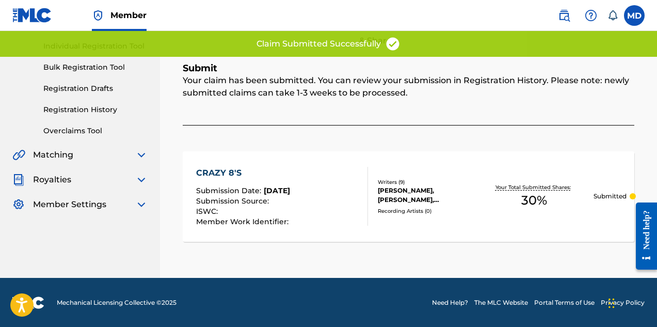
scroll to position [24, 0]
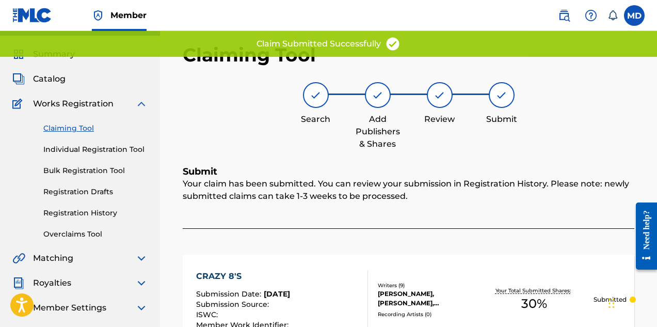
click at [71, 127] on link "Claiming Tool" at bounding box center [95, 128] width 104 height 11
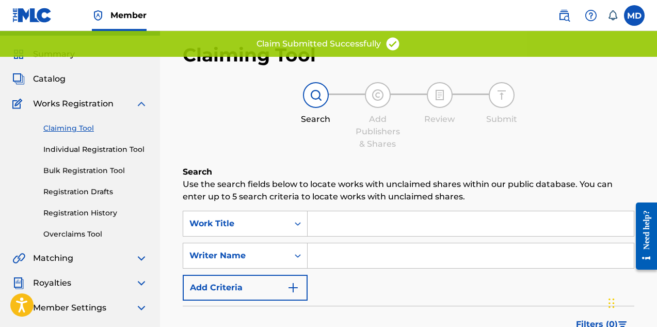
scroll to position [0, 0]
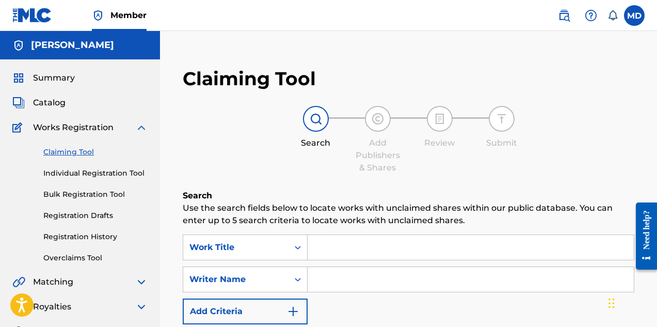
click at [367, 245] on input "Search Form" at bounding box center [471, 247] width 326 height 25
paste input "FAM MEMBERS ONLY"
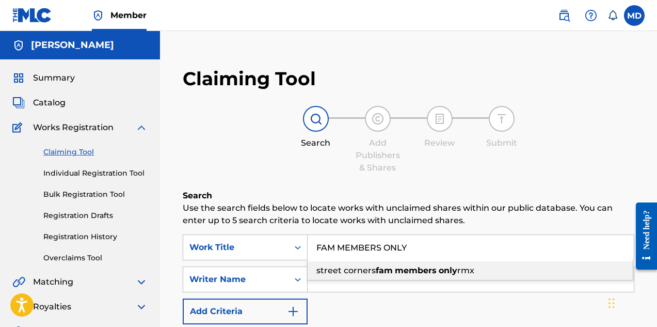
type input "FAM MEMBERS ONLY"
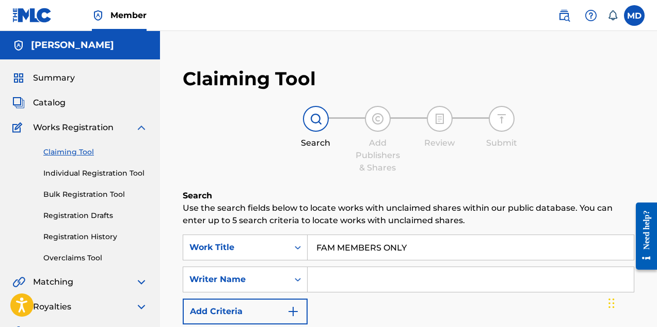
click at [344, 195] on h6 "Search" at bounding box center [409, 196] width 452 height 12
click at [354, 281] on input "Search Form" at bounding box center [471, 279] width 326 height 25
type input "Elgin Turner"
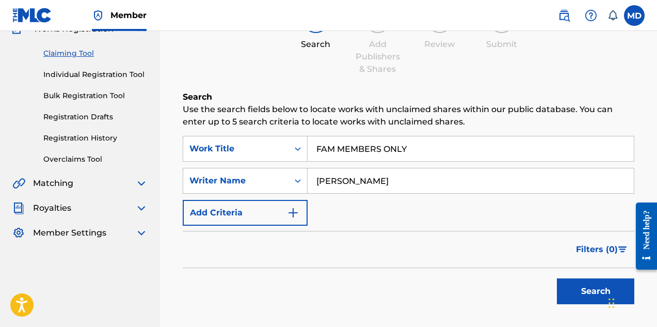
scroll to position [103, 0]
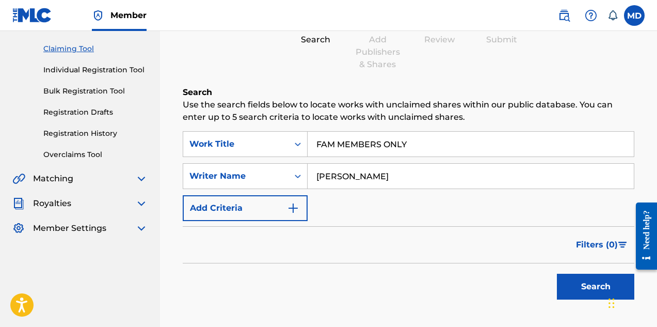
click at [579, 285] on button "Search" at bounding box center [595, 287] width 77 height 26
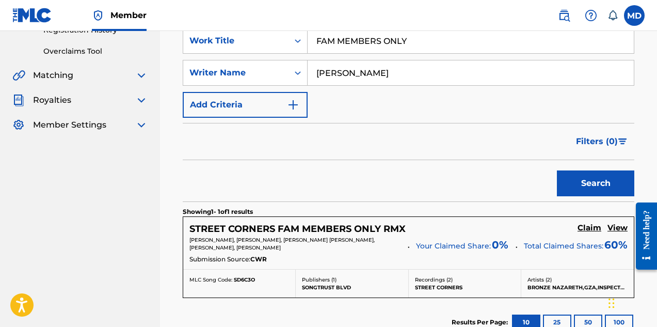
scroll to position [258, 0]
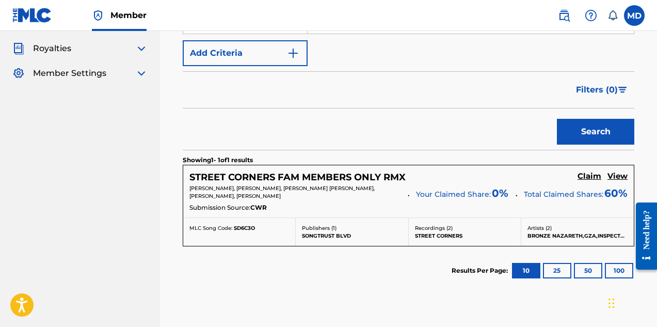
click at [614, 178] on h5 "View" at bounding box center [618, 176] width 20 height 10
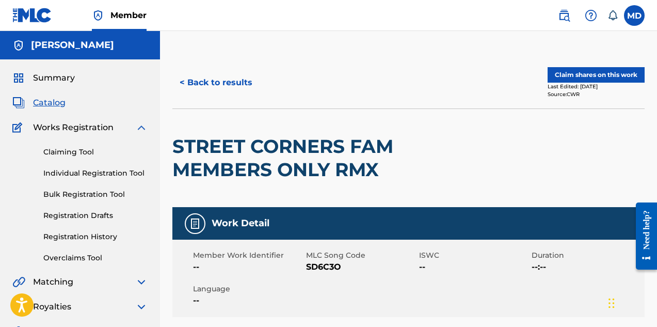
click at [593, 73] on button "Claim shares on this work" at bounding box center [596, 74] width 97 height 15
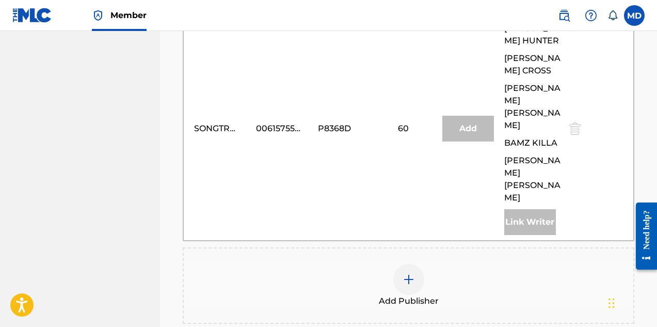
scroll to position [465, 0]
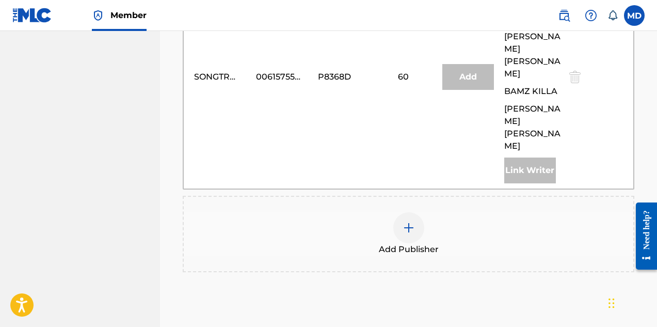
click at [410, 222] on img at bounding box center [409, 228] width 12 height 12
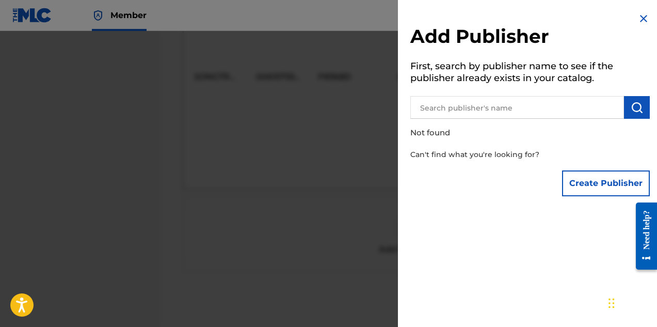
click at [499, 109] on input "text" at bounding box center [518, 107] width 214 height 23
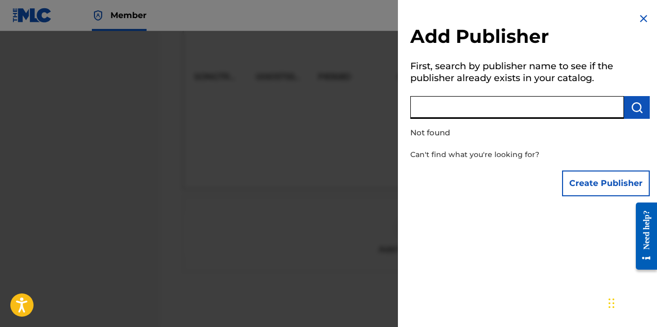
paste input "DIGGS FAMILY MUSIC INC"
type input "DIGGS FAMILY MUSIC INC"
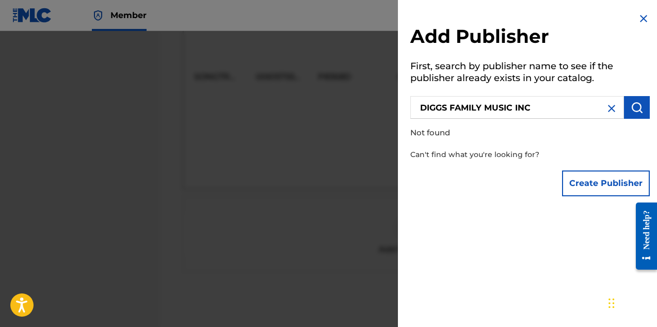
click at [635, 110] on img "submit" at bounding box center [637, 107] width 12 height 12
click at [607, 184] on button "Create Publisher" at bounding box center [606, 183] width 88 height 26
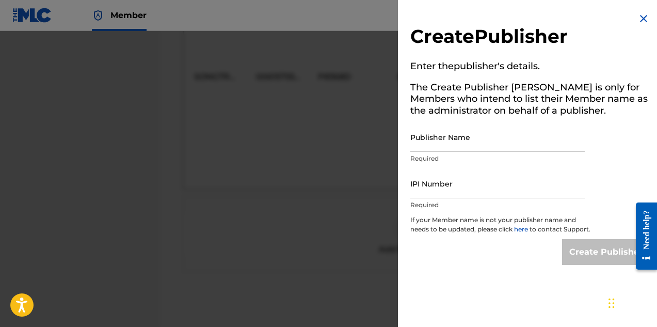
click at [501, 140] on input "Publisher Name" at bounding box center [498, 136] width 175 height 29
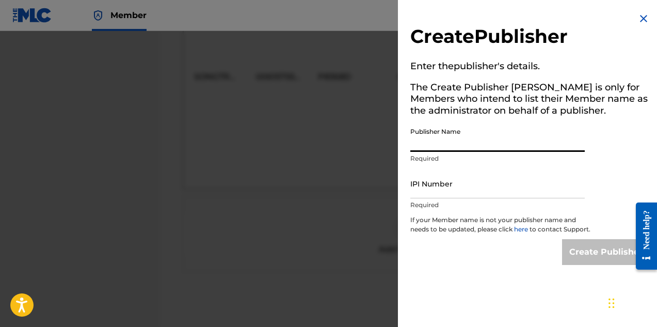
paste input "DIGGS FAMILY MUSIC INC"
type input "DIGGS FAMILY MUSIC INC"
click at [475, 191] on input "IPI Number" at bounding box center [498, 183] width 175 height 29
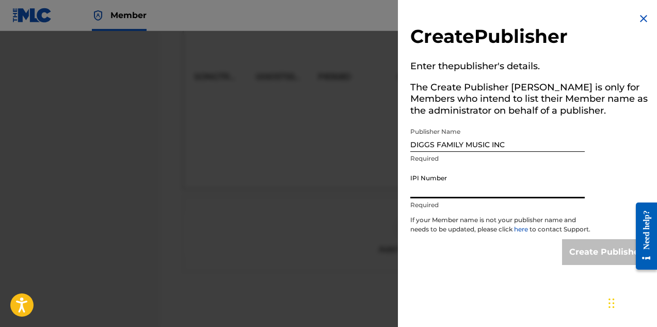
paste input "194542060"
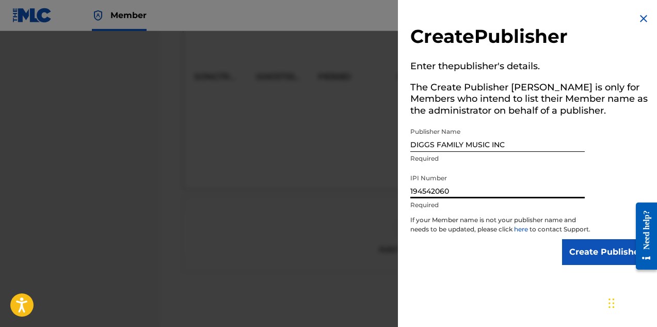
type input "194542060"
click at [579, 260] on input "Create Publisher" at bounding box center [606, 252] width 88 height 26
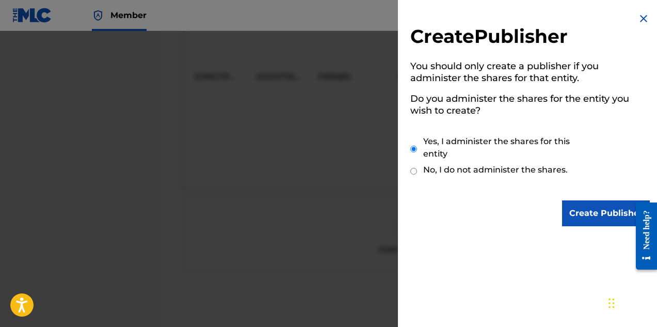
click at [578, 215] on input "Create Publisher" at bounding box center [606, 213] width 88 height 26
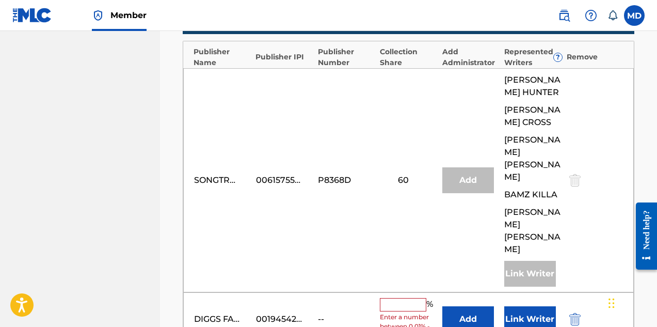
scroll to position [413, 0]
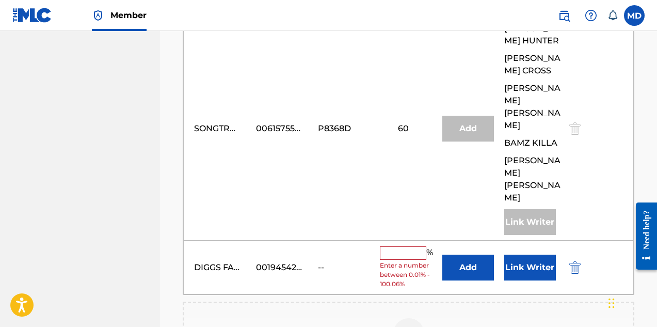
click at [408, 246] on input "text" at bounding box center [403, 252] width 46 height 13
type input "20"
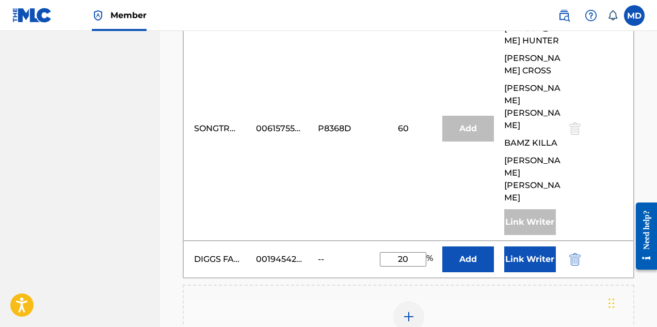
click at [523, 246] on button "Link Writer" at bounding box center [531, 259] width 52 height 26
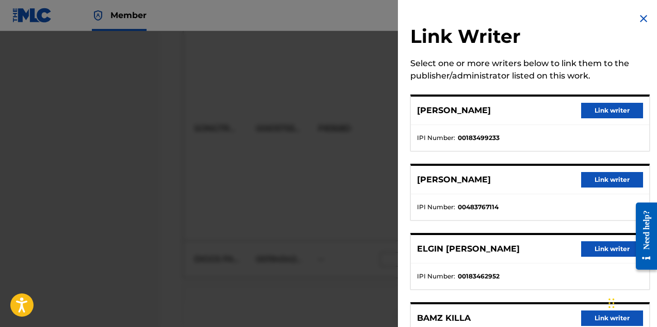
click at [589, 109] on button "Link writer" at bounding box center [612, 110] width 62 height 15
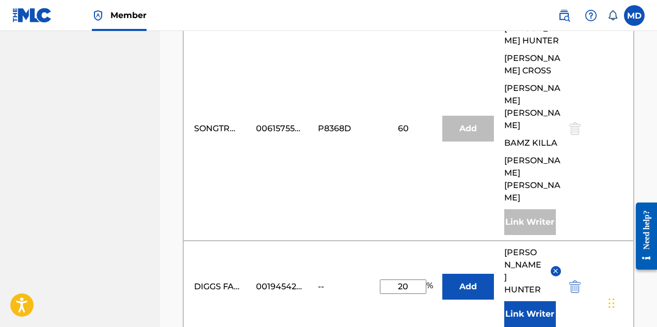
click at [524, 301] on button "Link Writer" at bounding box center [531, 314] width 52 height 26
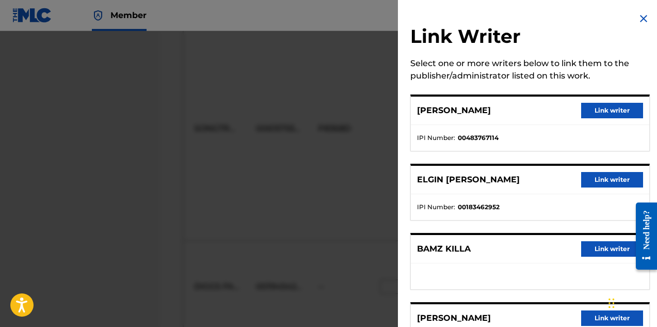
click at [594, 181] on button "Link writer" at bounding box center [612, 179] width 62 height 15
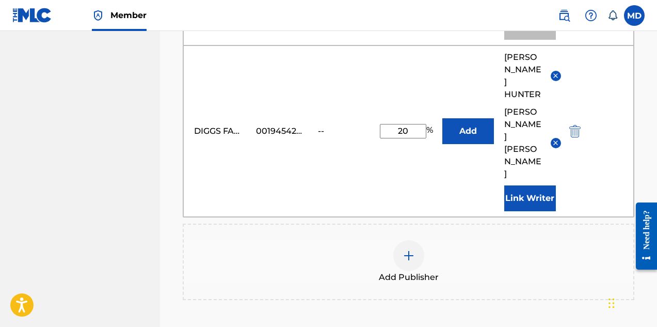
scroll to position [620, 0]
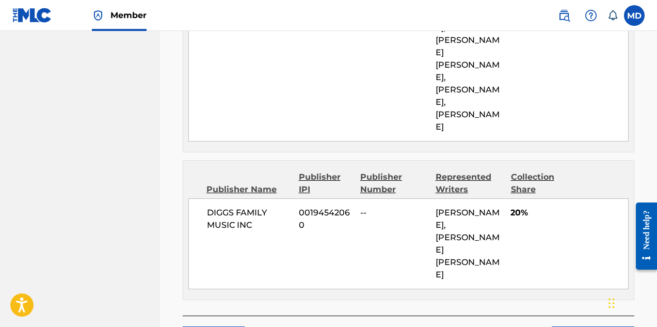
scroll to position [609, 0]
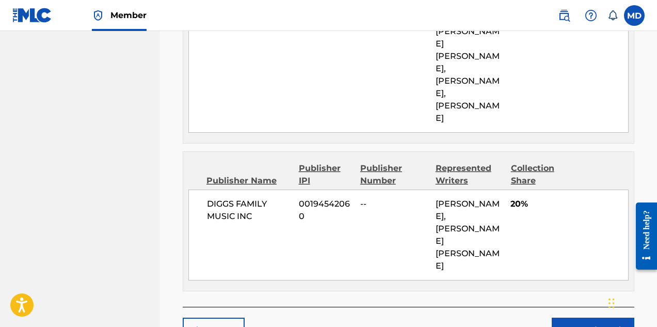
click at [580, 318] on button "Claim" at bounding box center [593, 331] width 83 height 26
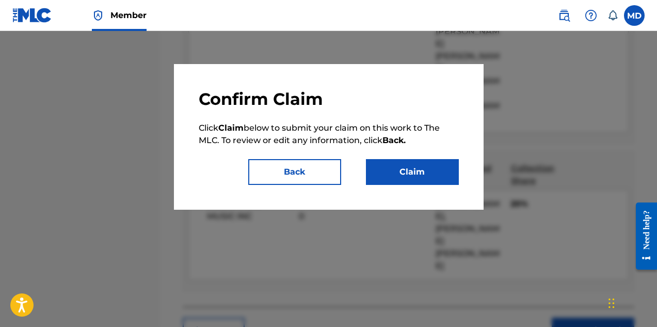
click at [418, 177] on button "Claim" at bounding box center [412, 172] width 93 height 26
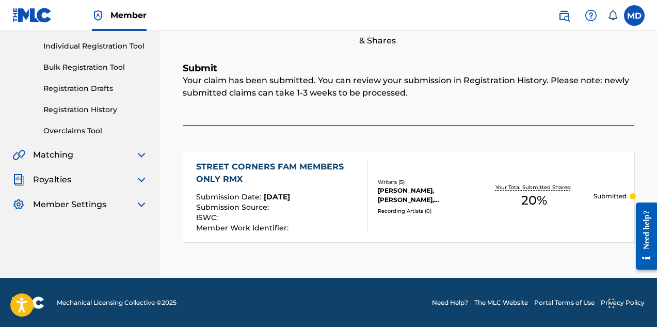
scroll to position [75, 0]
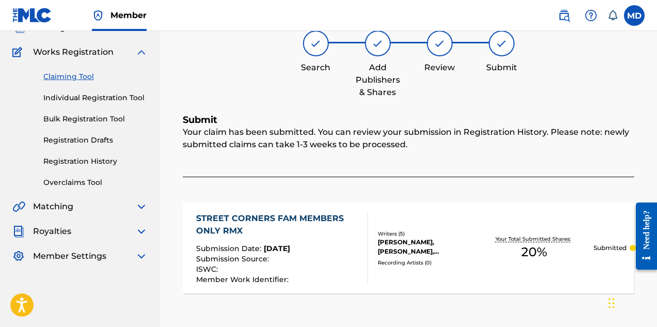
click at [78, 77] on link "Claiming Tool" at bounding box center [95, 76] width 104 height 11
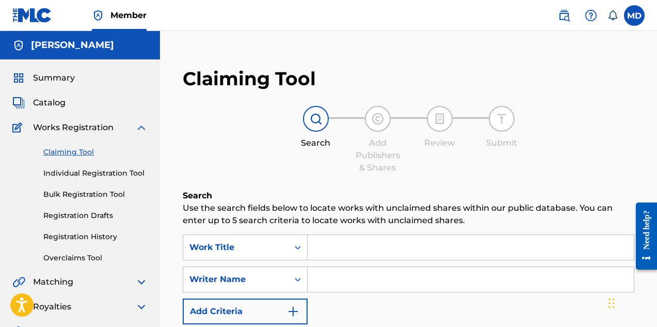
click at [368, 248] on input "Search Form" at bounding box center [471, 247] width 326 height 25
paste input "FEEL INSIDE"
type input "FEEL INSIDE"
click at [358, 186] on div "Claiming Tool Search Add Publishers & Shares Review Submit Search Use the searc…" at bounding box center [408, 263] width 472 height 413
click at [351, 278] on input "Search Form" at bounding box center [471, 279] width 326 height 25
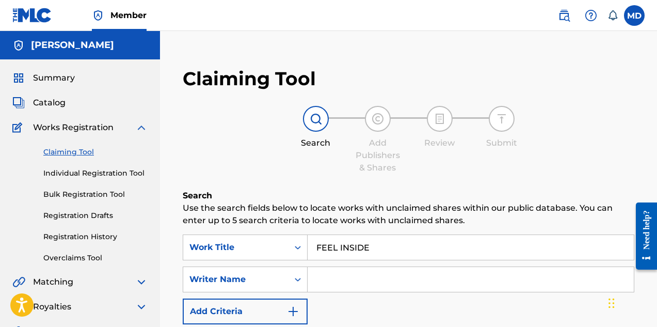
type input "Elgin Turner"
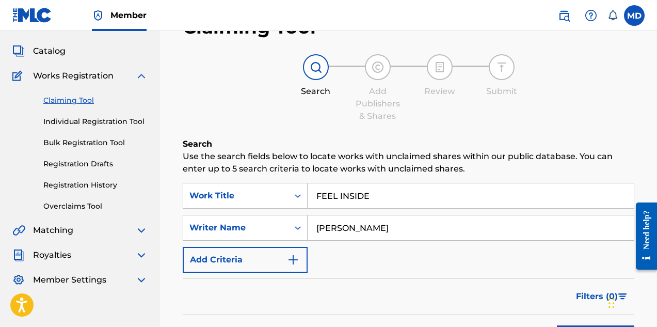
scroll to position [103, 0]
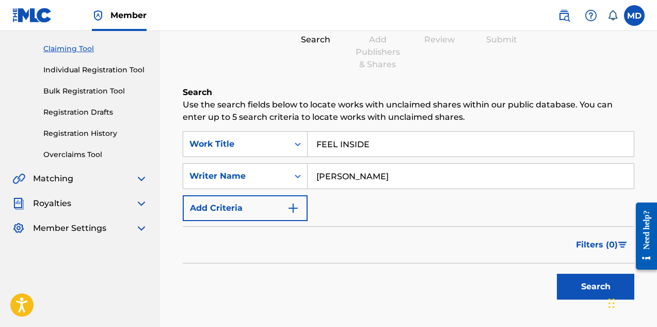
click at [578, 282] on button "Search" at bounding box center [595, 287] width 77 height 26
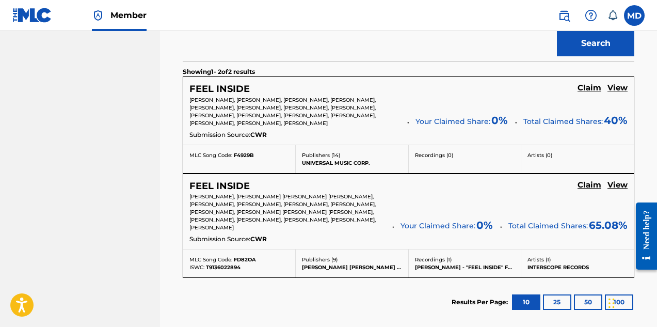
scroll to position [361, 0]
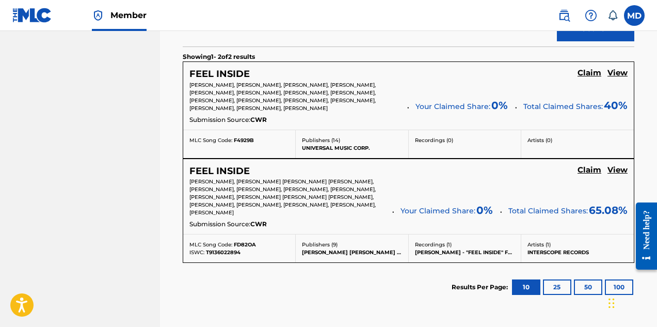
click at [612, 73] on h5 "View" at bounding box center [618, 73] width 20 height 10
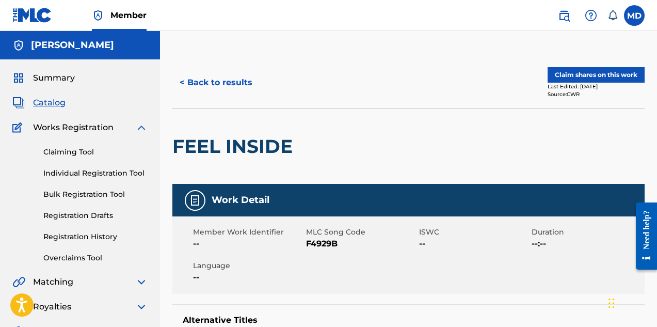
click at [602, 71] on button "Claim shares on this work" at bounding box center [596, 74] width 97 height 15
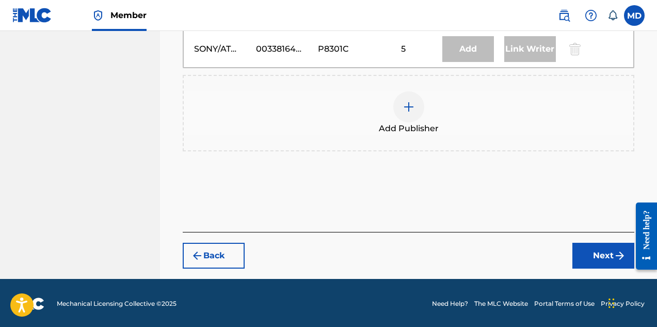
scroll to position [1034, 0]
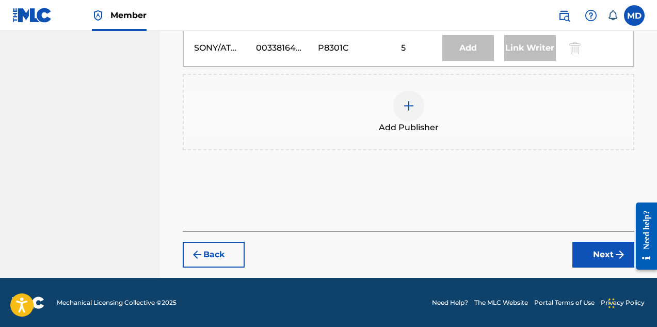
click at [408, 102] on img at bounding box center [409, 106] width 12 height 12
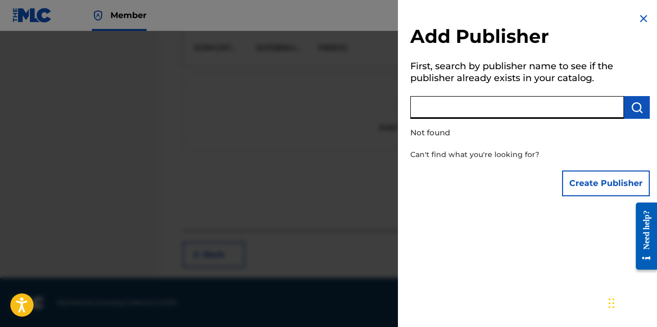
click at [456, 110] on input "text" at bounding box center [518, 107] width 214 height 23
paste input "DIGGS FAMILY MUSIC INC"
type input "DIGGS FAMILY MUSIC INC"
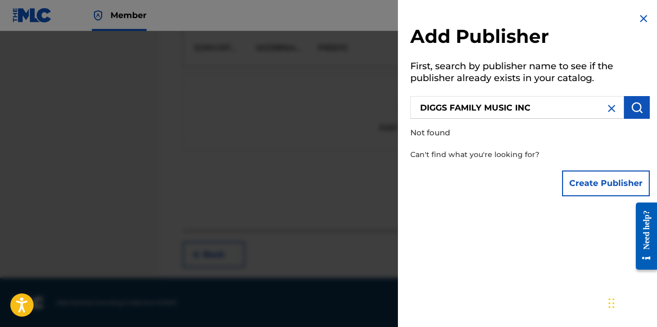
click at [589, 182] on button "Create Publisher" at bounding box center [606, 183] width 88 height 26
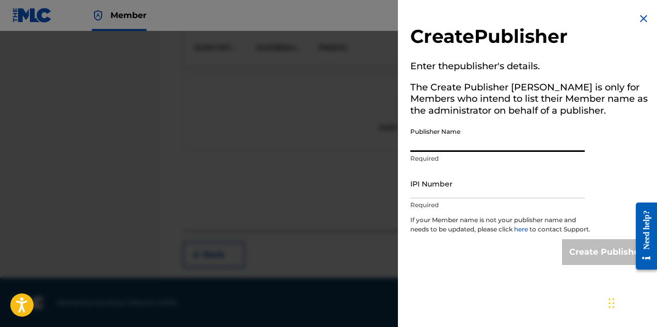
click at [500, 139] on input "Publisher Name" at bounding box center [498, 136] width 175 height 29
paste input "DIGGS FAMILY MUSIC INC"
type input "DIGGS FAMILY MUSIC INC"
click at [466, 189] on input "IPI Number" at bounding box center [498, 183] width 175 height 29
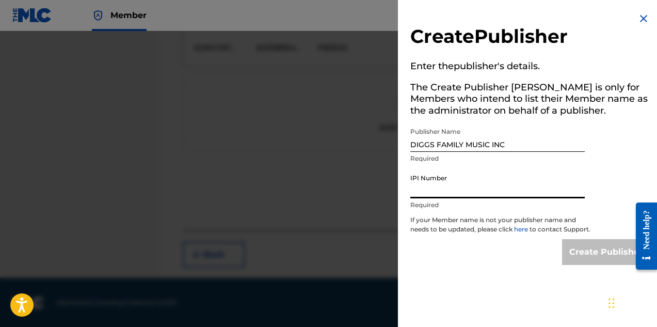
paste input "194542060"
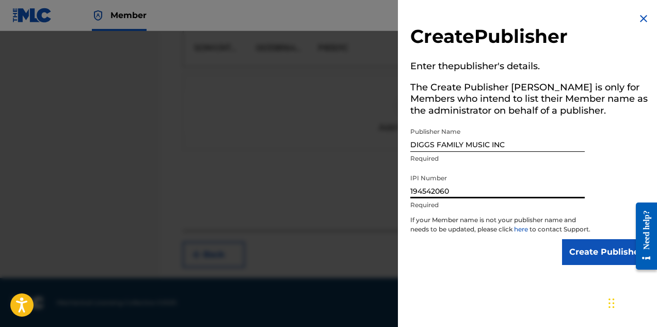
type input "194542060"
click at [591, 265] on input "Create Publisher" at bounding box center [606, 252] width 88 height 26
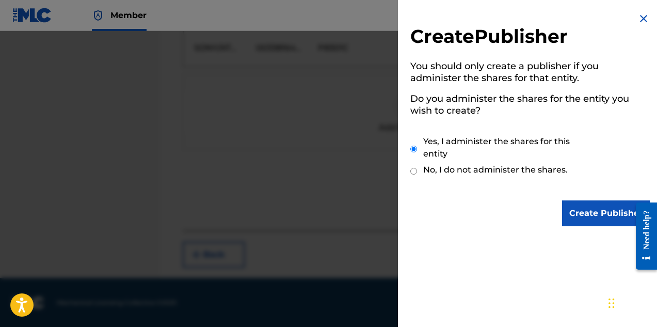
click at [586, 216] on input "Create Publisher" at bounding box center [606, 213] width 88 height 26
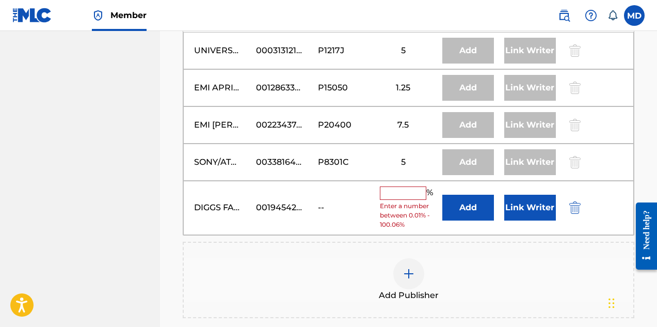
scroll to position [929, 0]
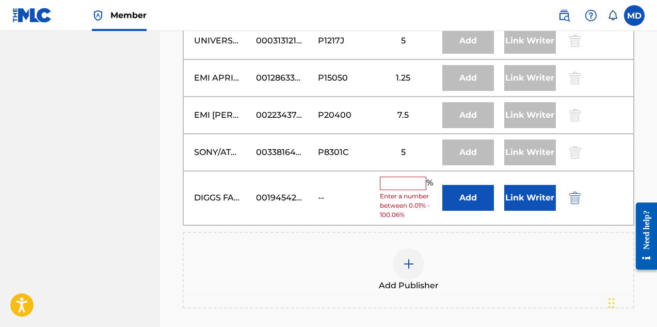
click at [401, 182] on input "text" at bounding box center [403, 183] width 46 height 13
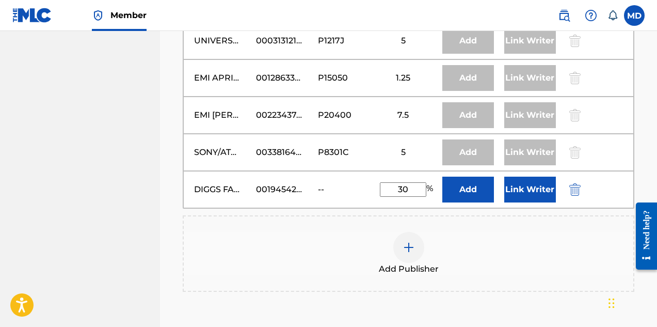
type input "30"
click at [528, 186] on button "Link Writer" at bounding box center [531, 190] width 52 height 26
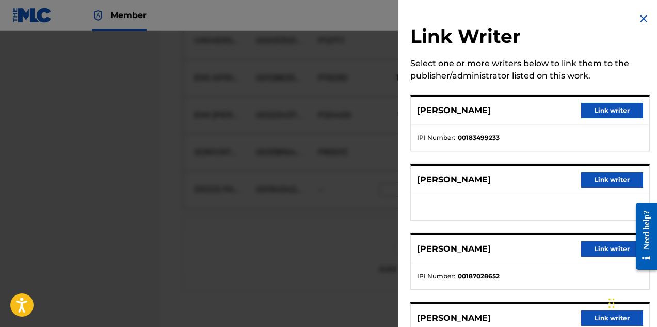
click at [603, 109] on button "Link writer" at bounding box center [612, 110] width 62 height 15
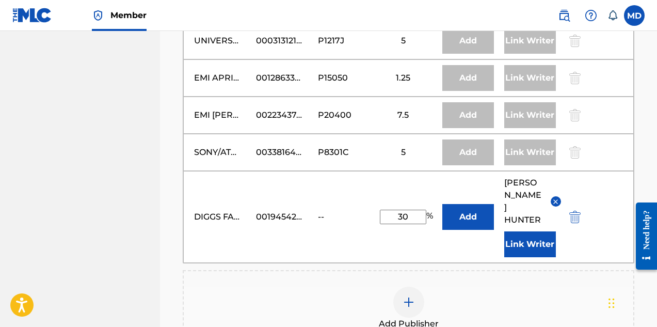
click at [528, 231] on button "Link Writer" at bounding box center [531, 244] width 52 height 26
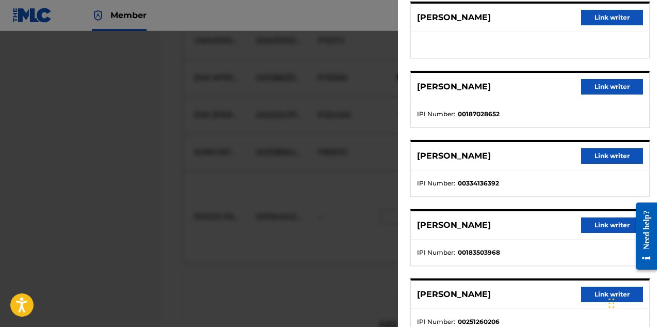
scroll to position [155, 0]
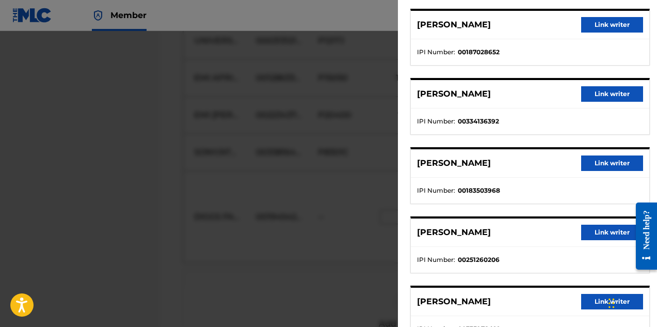
click at [608, 162] on button "Link writer" at bounding box center [612, 162] width 62 height 15
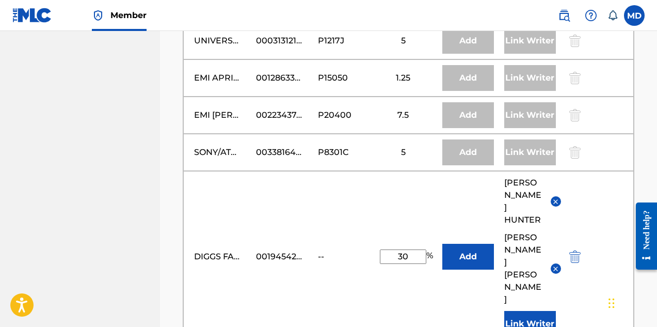
click at [521, 311] on button "Link Writer" at bounding box center [531, 324] width 52 height 26
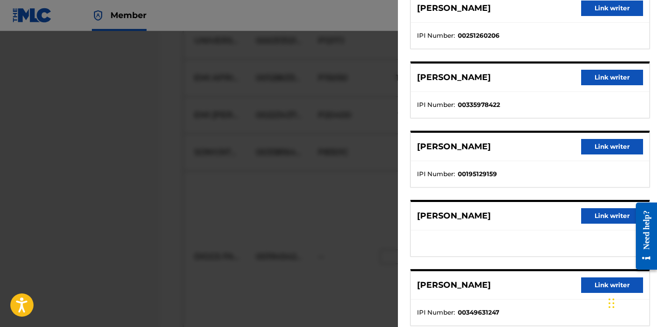
scroll to position [361, 0]
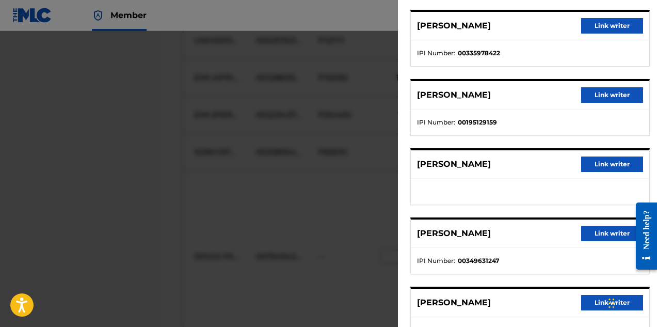
click at [598, 163] on button "Link writer" at bounding box center [612, 163] width 62 height 15
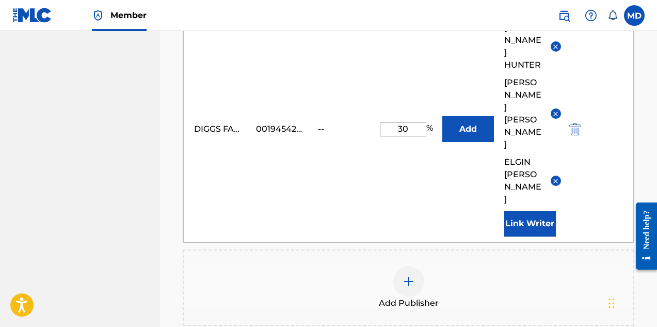
scroll to position [1136, 0]
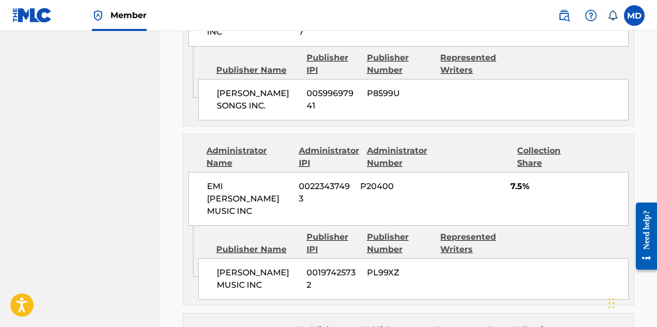
scroll to position [1785, 0]
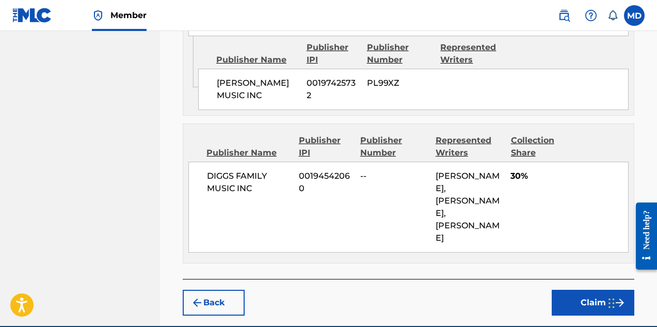
click at [587, 290] on button "Claim" at bounding box center [593, 303] width 83 height 26
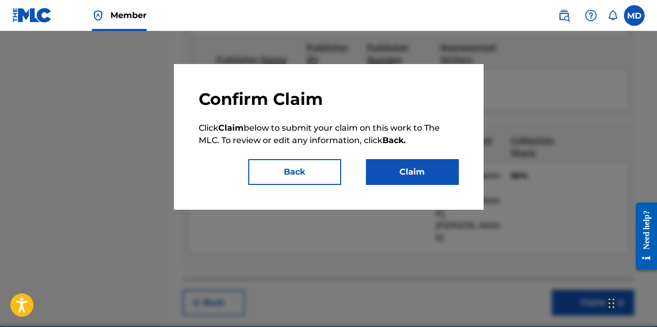
click at [411, 175] on button "Claim" at bounding box center [412, 172] width 93 height 26
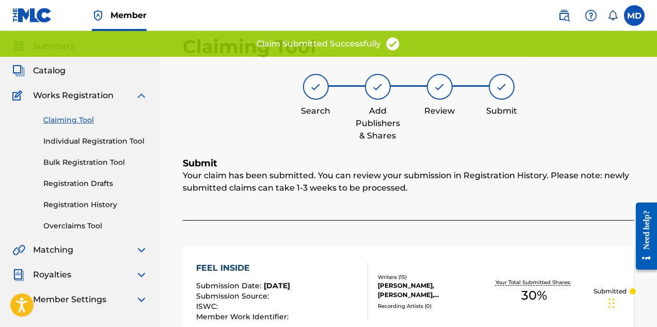
scroll to position [0, 0]
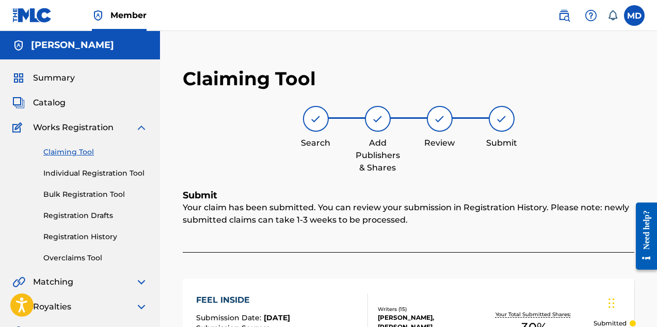
click at [67, 152] on link "Claiming Tool" at bounding box center [95, 152] width 104 height 11
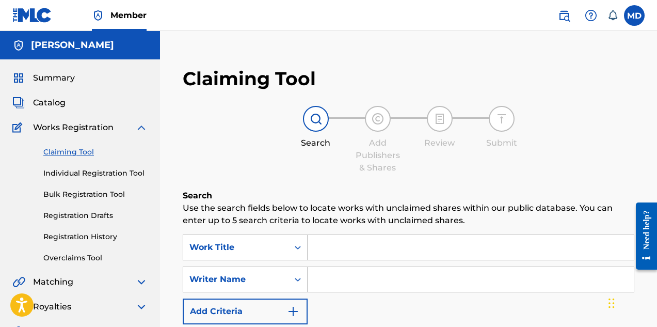
click at [358, 250] on input "Search Form" at bounding box center [471, 247] width 326 height 25
paste input "FELT"
type input "FELT"
click at [341, 177] on div "Claiming Tool Search Add Publishers & Shares Review Submit Search Use the searc…" at bounding box center [408, 263] width 472 height 413
click at [339, 282] on input "Search Form" at bounding box center [471, 279] width 326 height 25
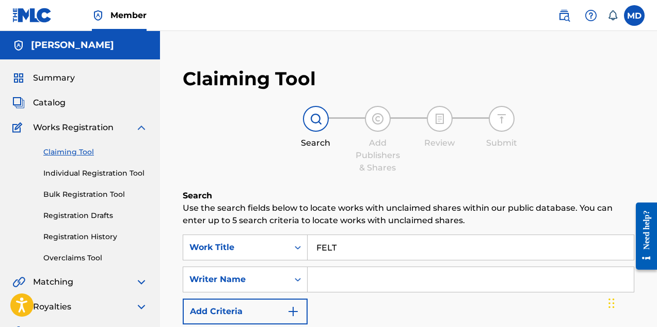
type input "Elgin Turner"
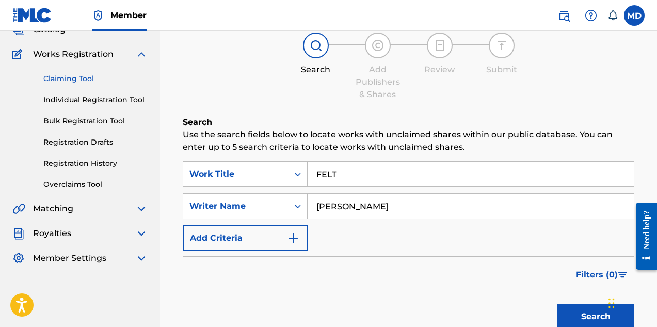
scroll to position [103, 0]
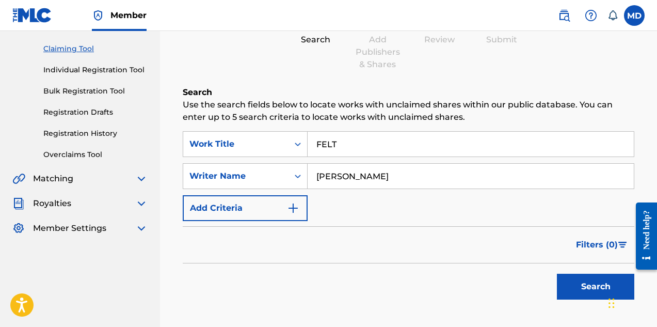
click at [582, 287] on button "Search" at bounding box center [595, 287] width 77 height 26
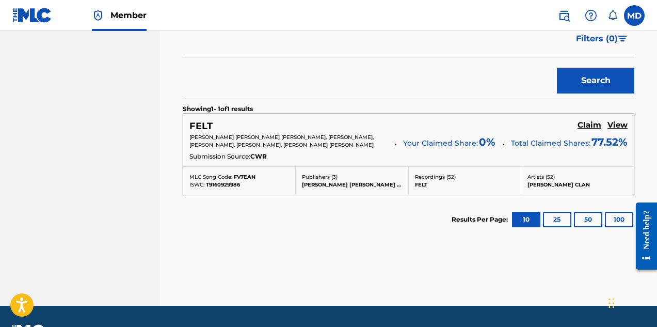
scroll to position [310, 0]
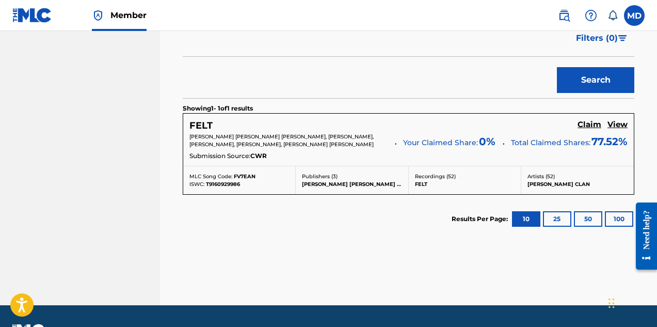
click at [595, 123] on h5 "Claim" at bounding box center [590, 125] width 24 height 10
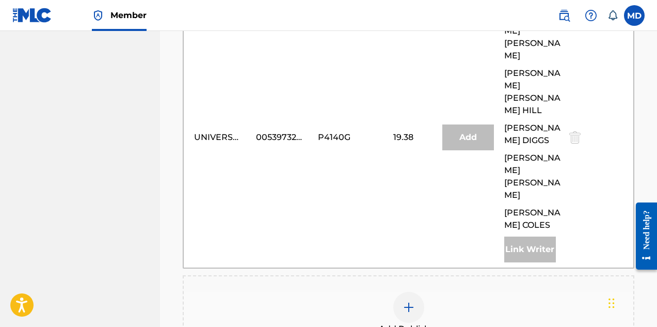
scroll to position [723, 0]
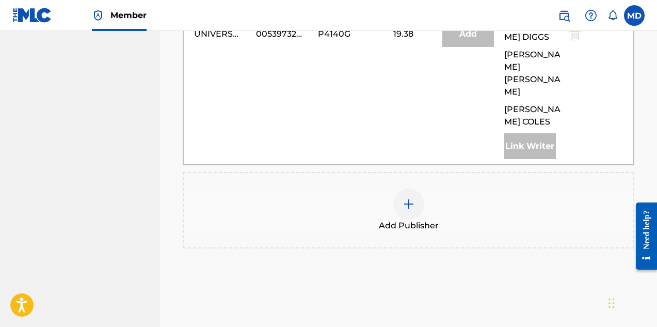
click at [415, 198] on img at bounding box center [409, 204] width 12 height 12
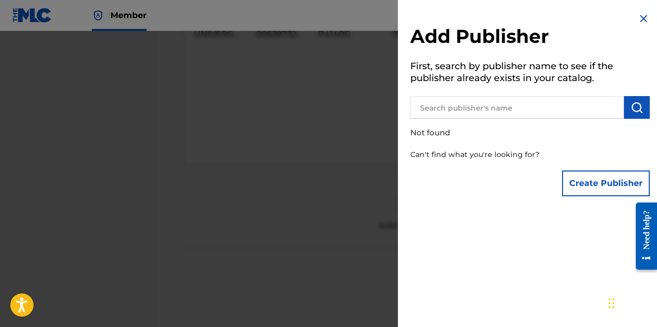
click at [476, 109] on input "text" at bounding box center [518, 107] width 214 height 23
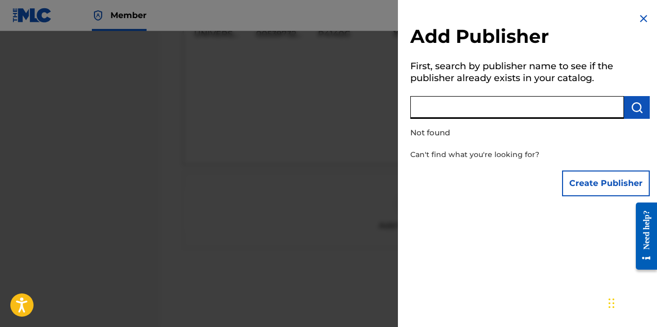
paste input "DIGGS FAMILY MUSIC INC"
type input "DIGGS FAMILY MUSIC INC"
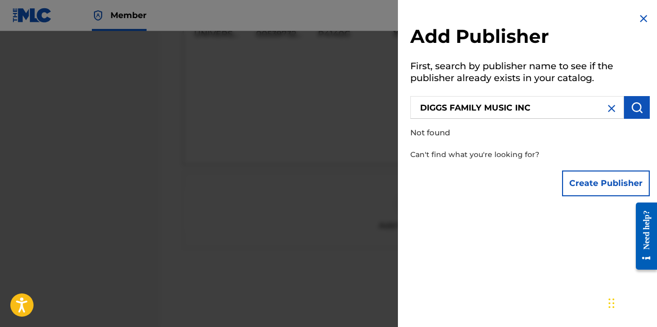
click at [586, 182] on button "Create Publisher" at bounding box center [606, 183] width 88 height 26
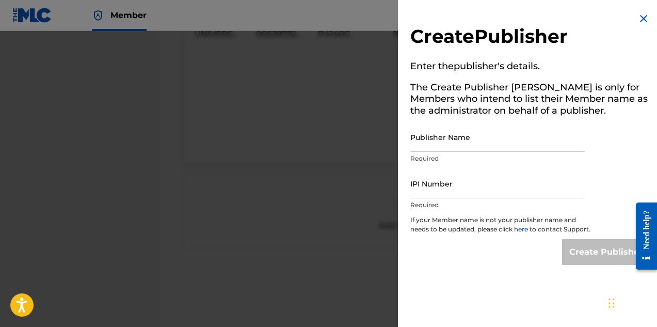
click at [509, 142] on input "Publisher Name" at bounding box center [498, 136] width 175 height 29
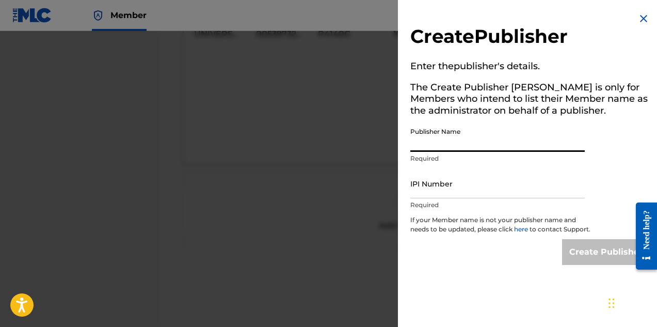
paste input "DIGGS FAMILY MUSIC INC"
type input "DIGGS FAMILY MUSIC INC"
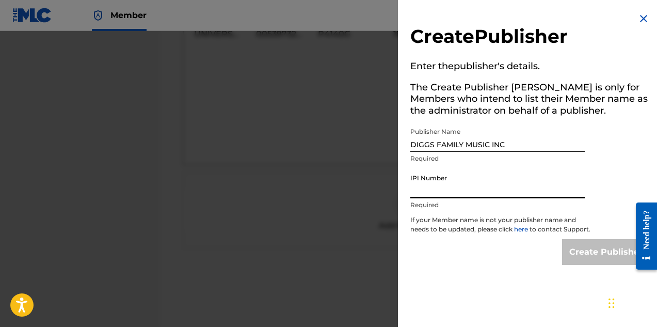
click at [474, 192] on input "IPI Number" at bounding box center [498, 183] width 175 height 29
paste input "194542060"
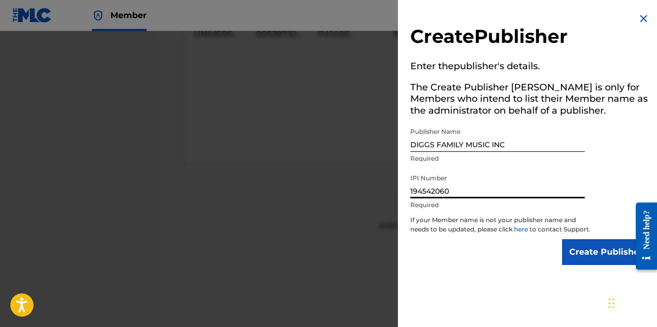
type input "194542060"
click at [588, 256] on input "Create Publisher" at bounding box center [606, 252] width 88 height 26
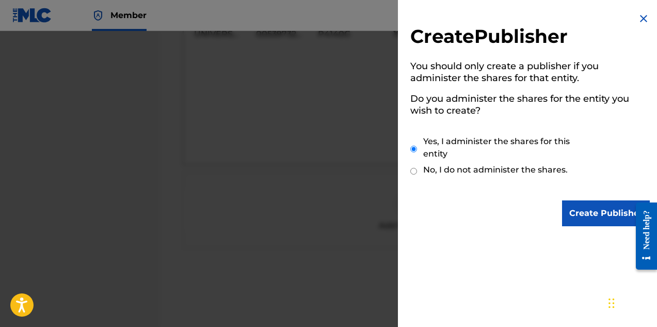
click at [587, 215] on input "Create Publisher" at bounding box center [606, 213] width 88 height 26
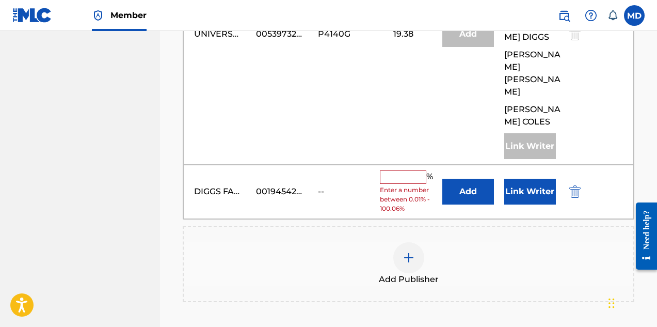
click at [411, 170] on input "text" at bounding box center [403, 176] width 46 height 13
type input "25"
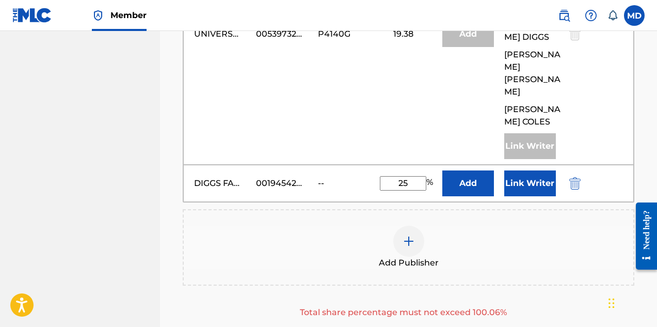
click at [527, 170] on button "Link Writer" at bounding box center [531, 183] width 52 height 26
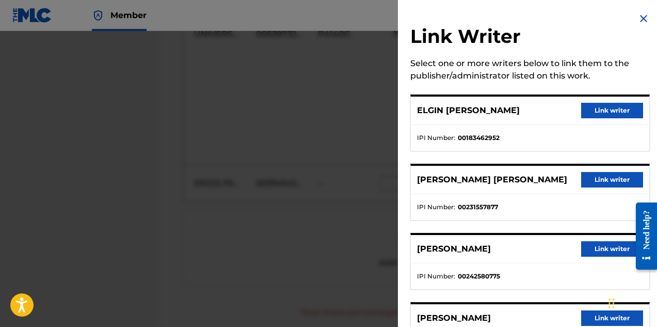
click at [594, 110] on button "Link writer" at bounding box center [612, 110] width 62 height 15
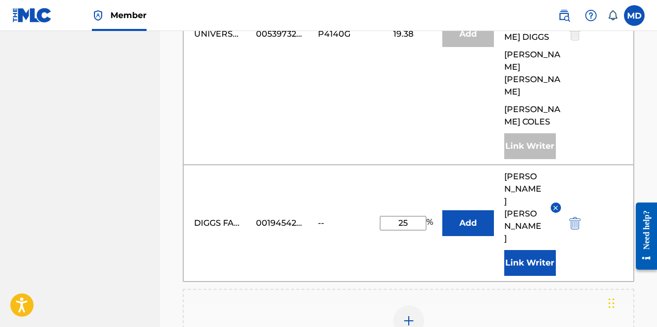
click at [522, 250] on button "Link Writer" at bounding box center [531, 263] width 52 height 26
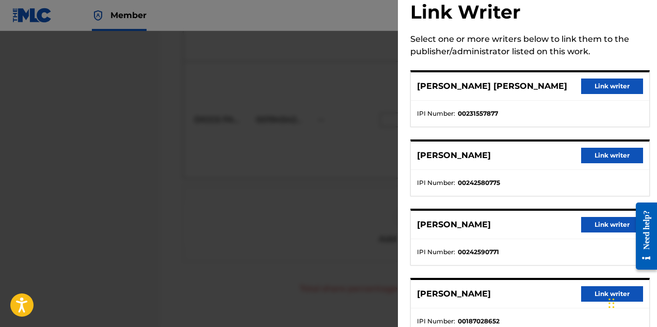
scroll to position [23, 0]
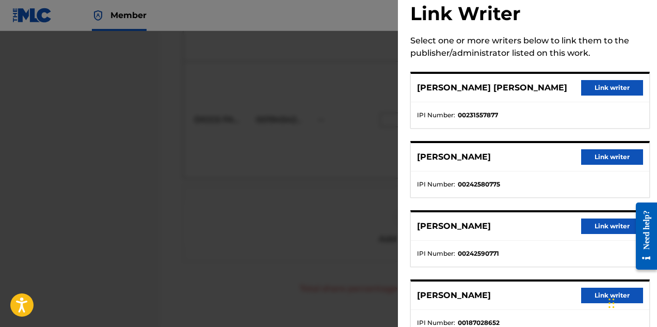
click at [598, 87] on button "Link writer" at bounding box center [612, 87] width 62 height 15
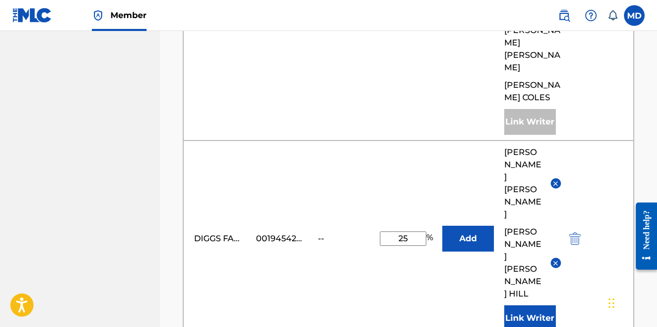
scroll to position [747, 0]
click at [439, 154] on div "DIGGS FAMILY MUSIC INC 00194542060 -- 25 % Add ELGIN EVANDER TURNER DARRYL ROBE…" at bounding box center [408, 239] width 451 height 196
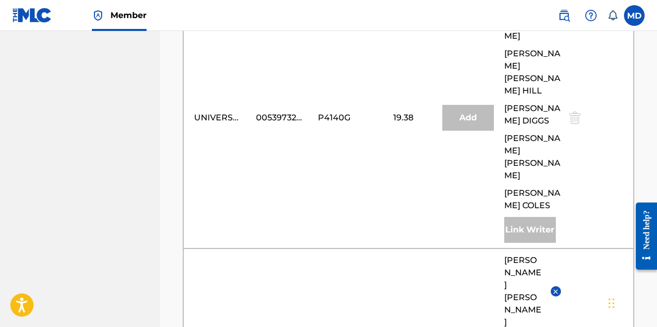
scroll to position [643, 0]
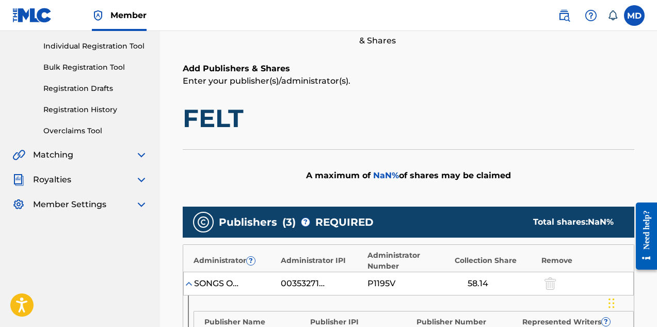
scroll to position [75, 0]
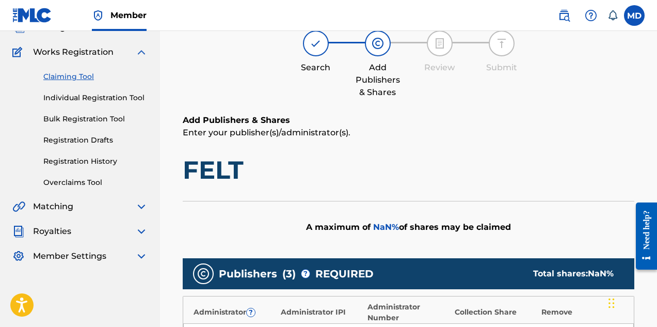
click at [380, 173] on h1 "FELT" at bounding box center [409, 169] width 452 height 31
click at [274, 231] on div "A maximum of NaN % of shares may be claimed" at bounding box center [409, 227] width 452 height 52
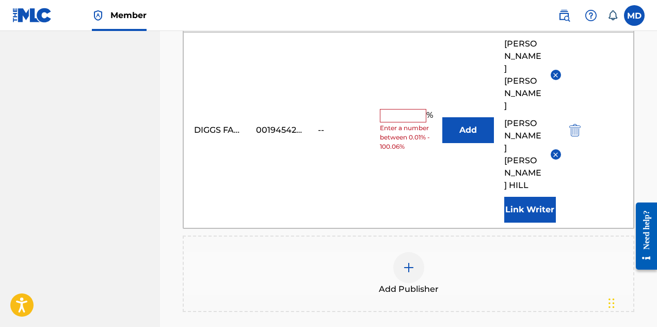
scroll to position [869, 0]
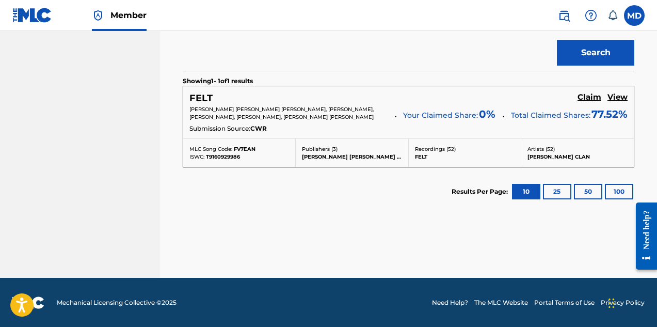
click at [622, 98] on h5 "View" at bounding box center [618, 97] width 20 height 10
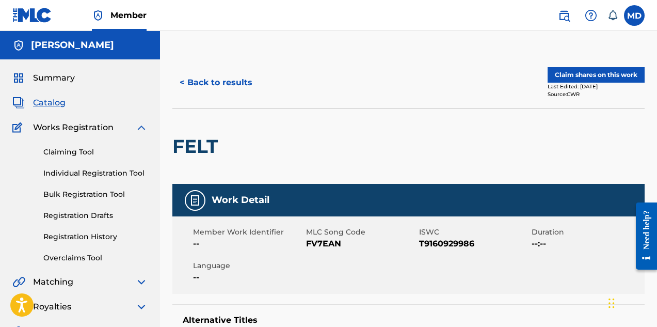
click at [589, 72] on button "Claim shares on this work" at bounding box center [596, 74] width 97 height 15
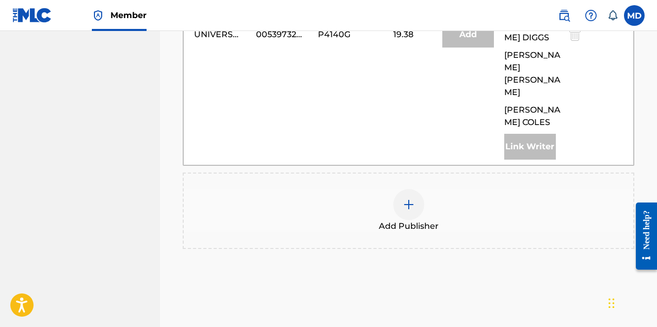
scroll to position [723, 0]
click at [409, 188] on div at bounding box center [408, 203] width 31 height 31
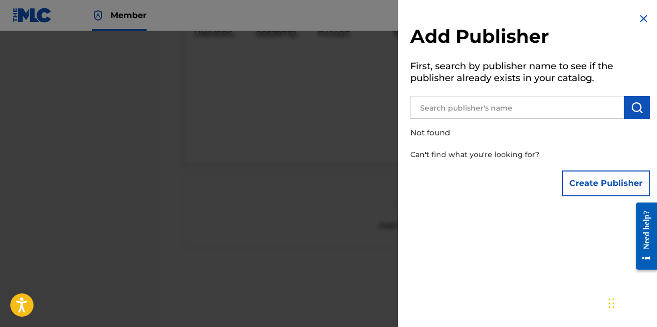
click at [460, 112] on input "text" at bounding box center [518, 107] width 214 height 23
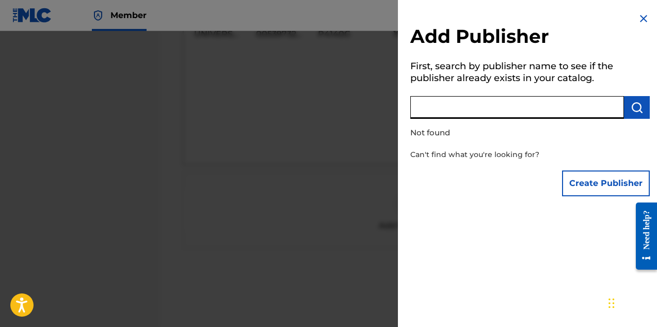
paste input "DIGGS FAMILY MUSIC INC"
type input "DIGGS FAMILY MUSIC INC"
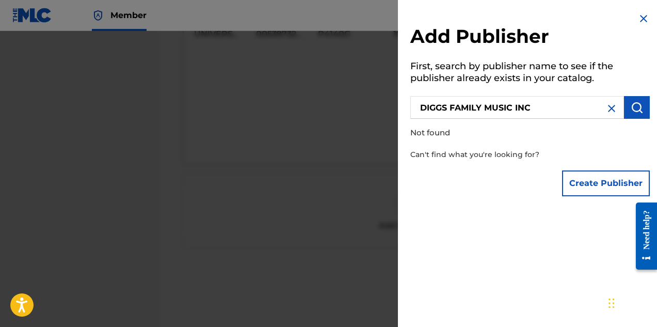
click at [590, 182] on button "Create Publisher" at bounding box center [606, 183] width 88 height 26
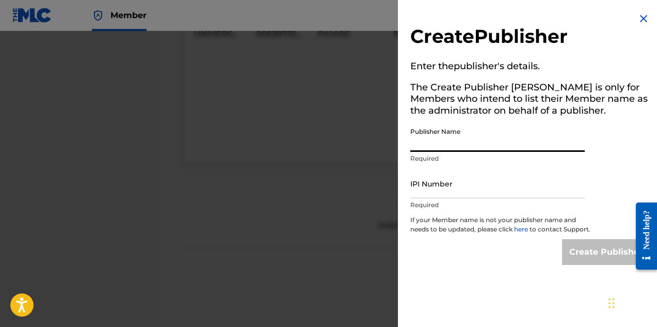
click at [518, 143] on input "Publisher Name" at bounding box center [498, 136] width 175 height 29
paste input "DIGGS FAMILY MUSIC INC"
type input "DIGGS FAMILY MUSIC INC"
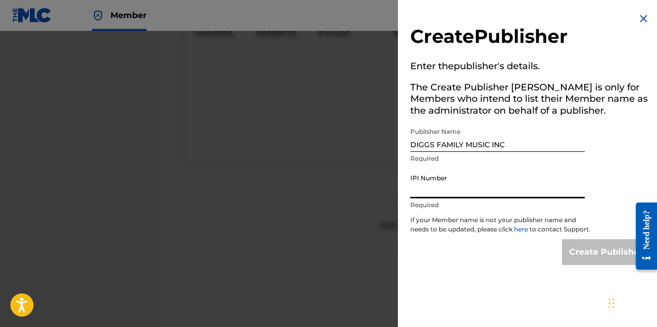
click at [436, 192] on input "IPI Number" at bounding box center [498, 183] width 175 height 29
paste input "194542060"
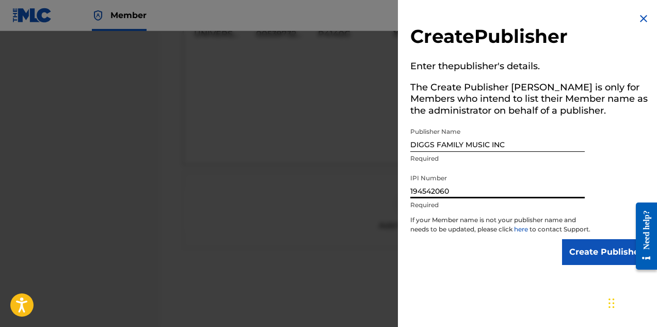
type input "194542060"
click at [592, 258] on input "Create Publisher" at bounding box center [606, 252] width 88 height 26
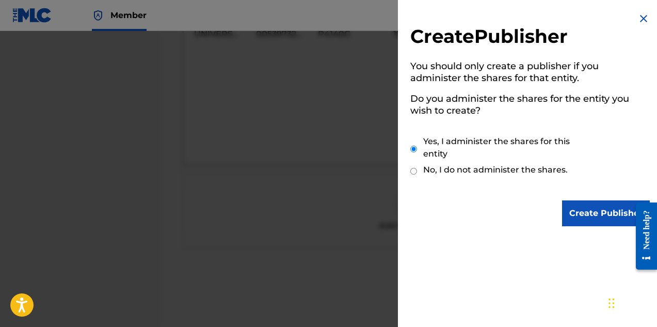
click at [581, 222] on input "Create Publisher" at bounding box center [606, 213] width 88 height 26
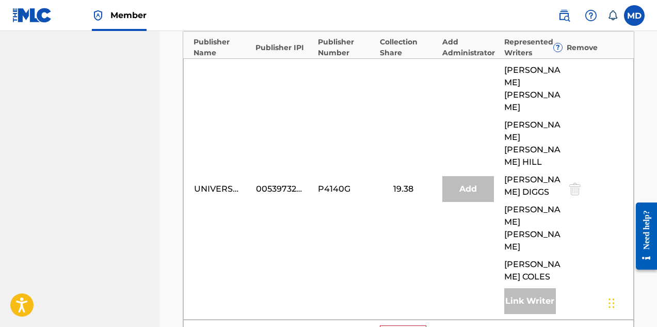
scroll to position [620, 0]
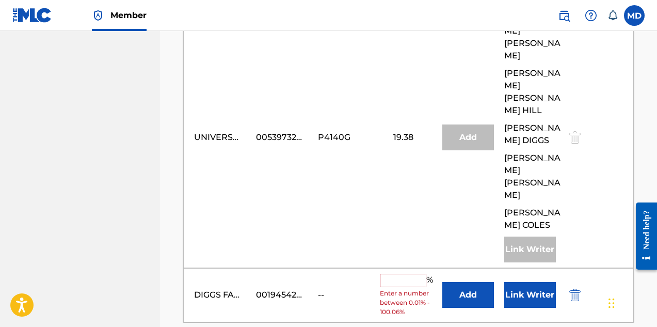
click at [397, 274] on input "text" at bounding box center [403, 280] width 46 height 13
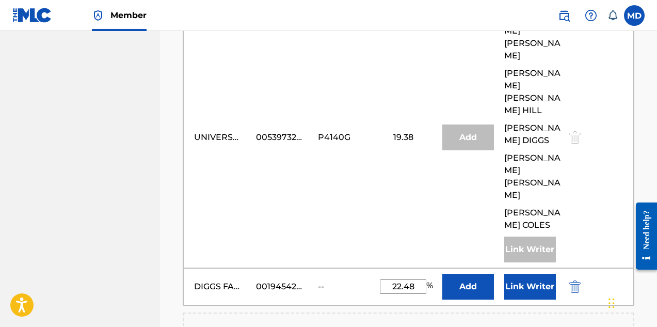
type input "22.48"
click at [393, 139] on div "UNIVERSAL MUSIC-CAREERS 00539732230 P4140G 19.38 Add ELGIN EVANDER TURNER DARRY…" at bounding box center [408, 137] width 451 height 261
click at [544, 274] on button "Link Writer" at bounding box center [531, 287] width 52 height 26
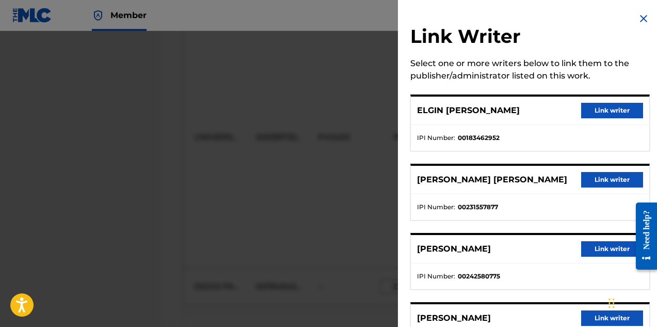
click at [598, 108] on button "Link writer" at bounding box center [612, 110] width 62 height 15
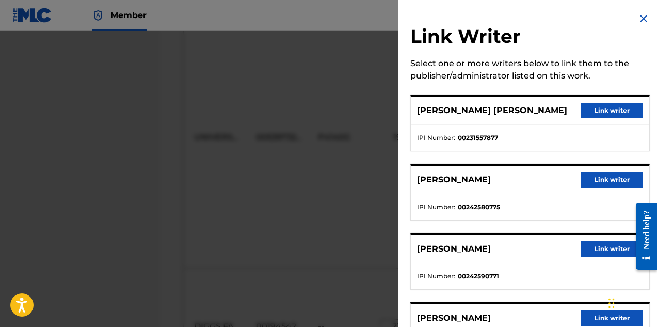
click at [597, 109] on button "Link writer" at bounding box center [612, 110] width 62 height 15
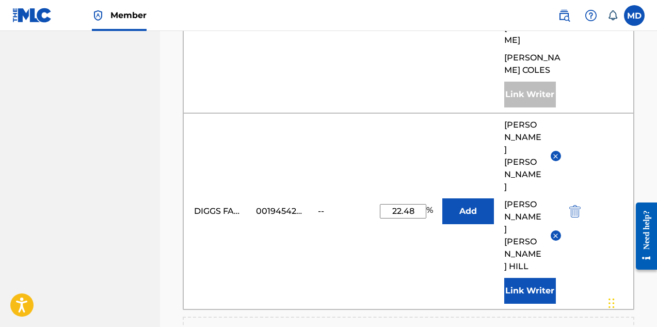
scroll to position [869, 0]
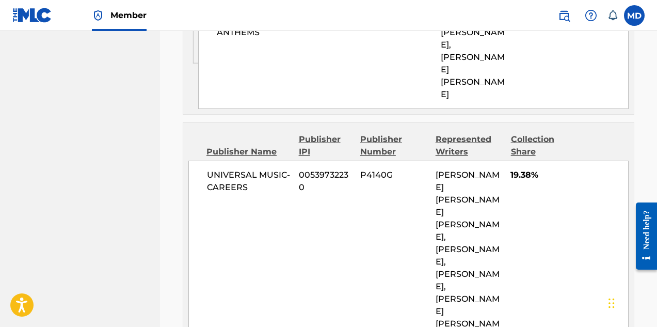
scroll to position [833, 0]
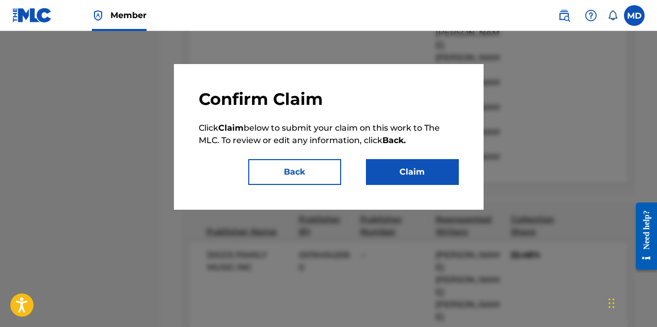
click at [395, 166] on button "Claim" at bounding box center [412, 172] width 93 height 26
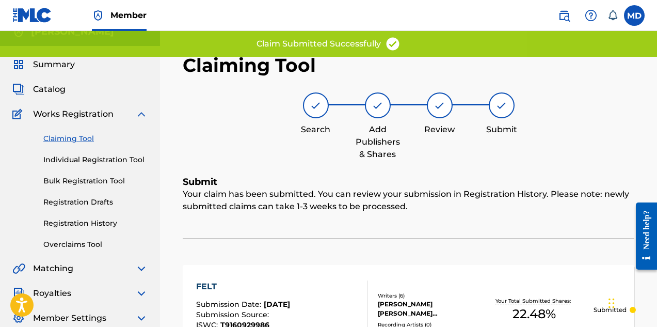
scroll to position [0, 0]
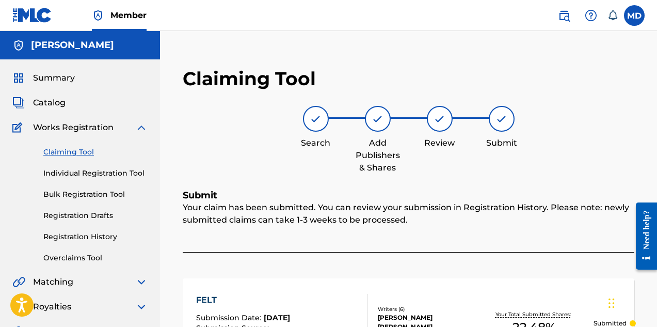
click at [69, 151] on link "Claiming Tool" at bounding box center [95, 152] width 104 height 11
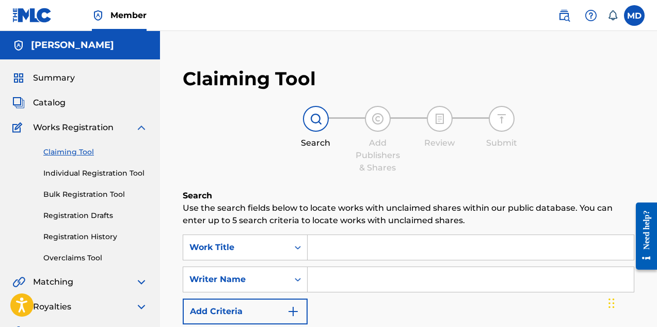
click at [379, 243] on input "Search Form" at bounding box center [471, 247] width 326 height 25
paste input "FOR HEAVEN S SAKE"
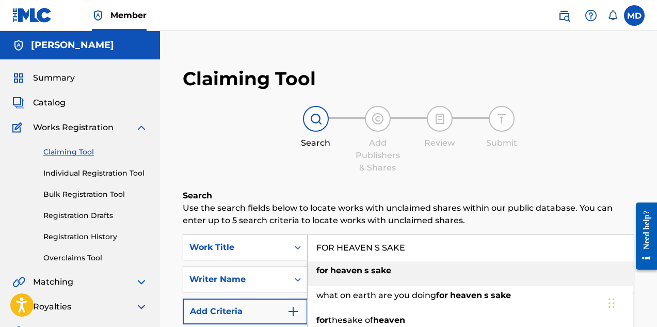
type input "FOR HEAVEN S SAKE"
click at [324, 177] on div "Claiming Tool Search Add Publishers & Shares Review Submit Search Use the searc…" at bounding box center [408, 263] width 472 height 413
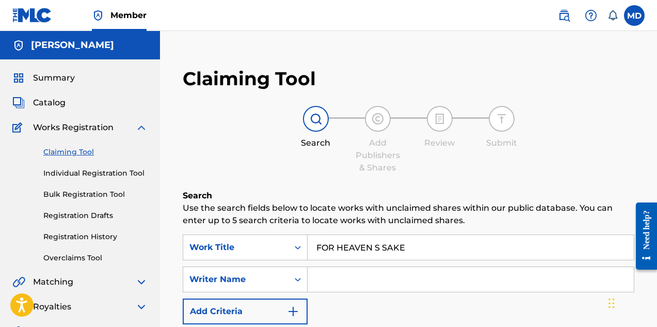
click at [353, 277] on input "Search Form" at bounding box center [471, 279] width 326 height 25
type input "Elgin Turner"
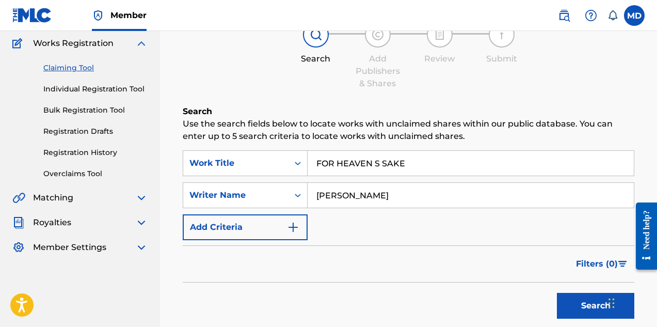
scroll to position [155, 0]
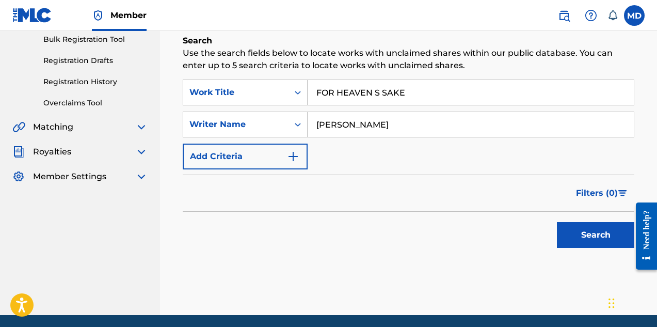
click at [588, 237] on button "Search" at bounding box center [595, 235] width 77 height 26
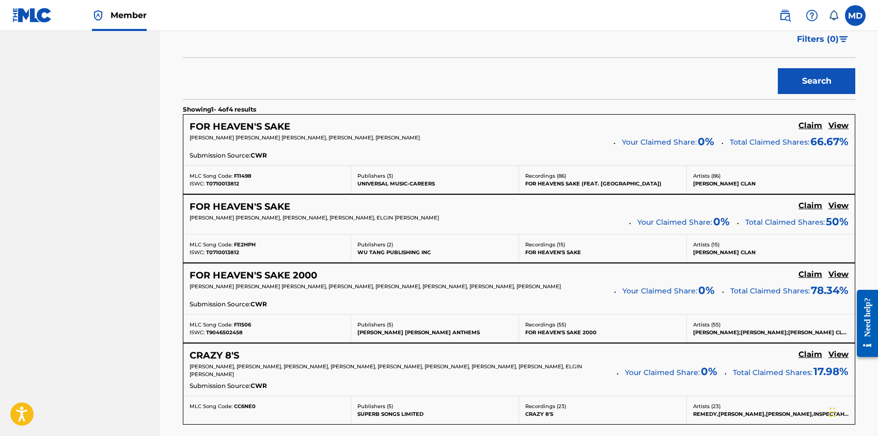
scroll to position [309, 0]
drag, startPoint x: 660, startPoint y: 0, endPoint x: 170, endPoint y: 196, distance: 527.9
click at [170, 196] on div "Claiming Tool Search Add Publishers & Shares Review Submit Search Use the searc…" at bounding box center [519, 140] width 718 height 787
click at [657, 128] on h5 "Claim" at bounding box center [810, 125] width 24 height 10
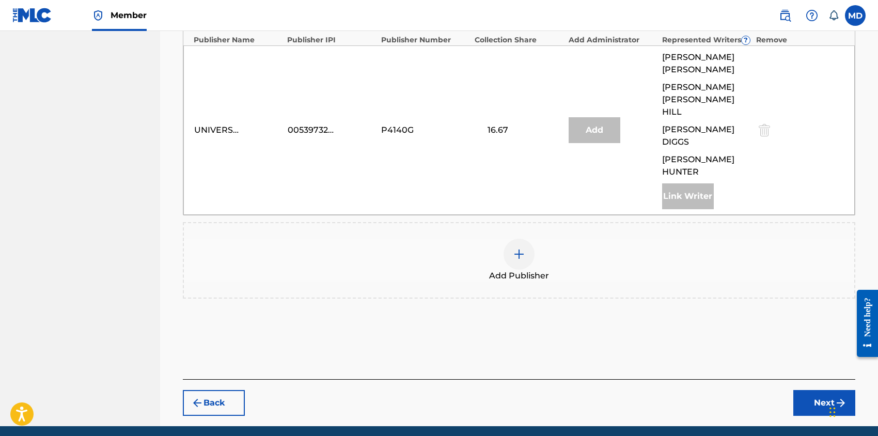
scroll to position [506, 0]
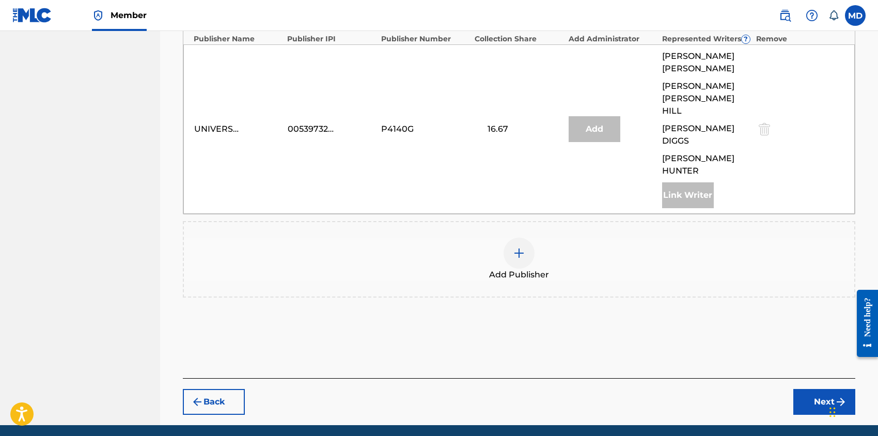
click at [522, 247] on img at bounding box center [519, 253] width 12 height 12
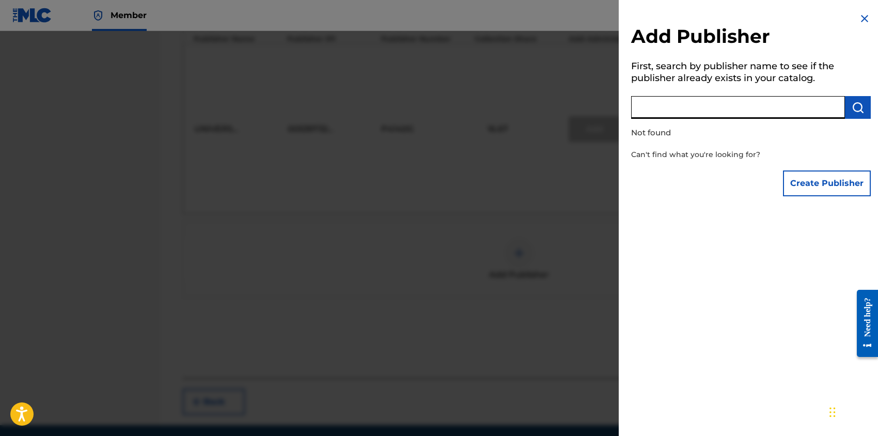
click at [657, 107] on input "text" at bounding box center [738, 107] width 214 height 23
paste input "DIGGS FAMILY MUSIC INC"
type input "DIGGS FAMILY MUSIC INC"
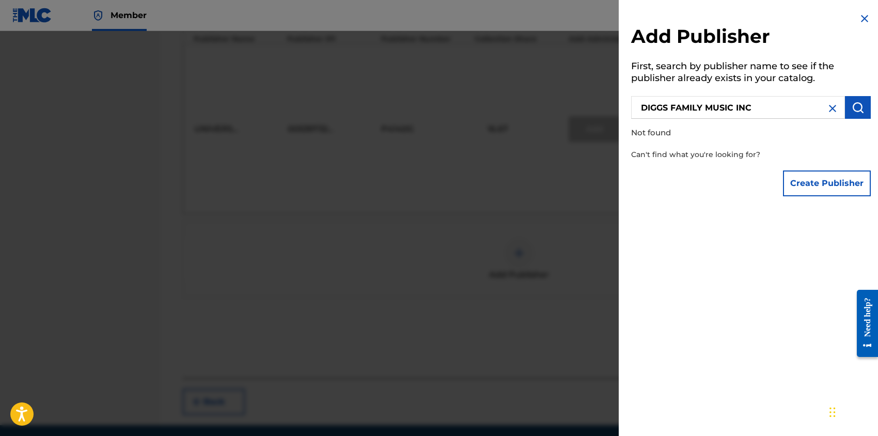
click at [657, 184] on button "Create Publisher" at bounding box center [827, 183] width 88 height 26
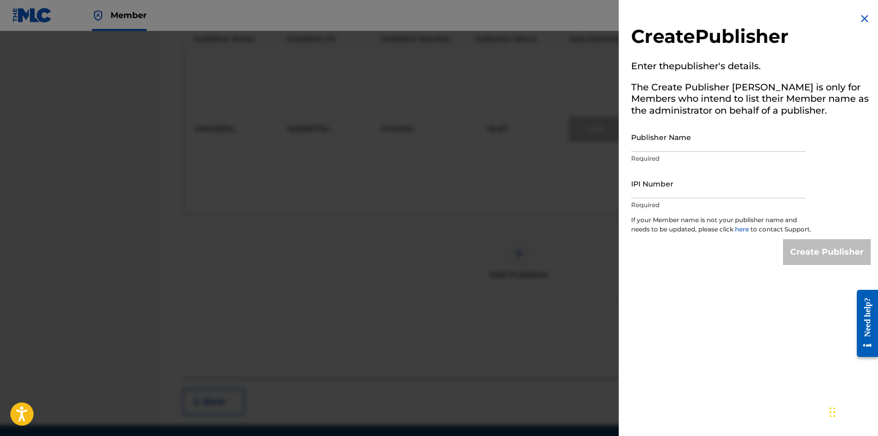
click at [657, 143] on input "Publisher Name" at bounding box center [718, 136] width 175 height 29
paste input "DIGGS FAMILY MUSIC INC"
type input "DIGGS FAMILY MUSIC INC"
click at [657, 185] on input "IPI Number" at bounding box center [718, 183] width 175 height 29
paste input "194542060"
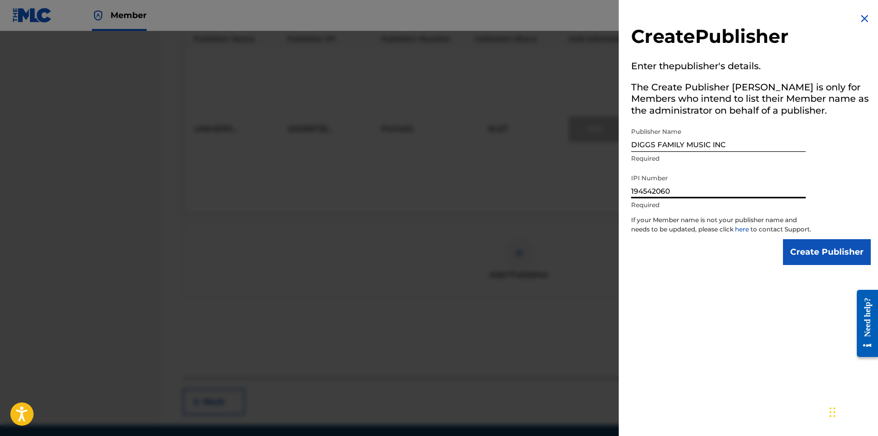
type input "194542060"
click at [657, 263] on input "Create Publisher" at bounding box center [827, 252] width 88 height 26
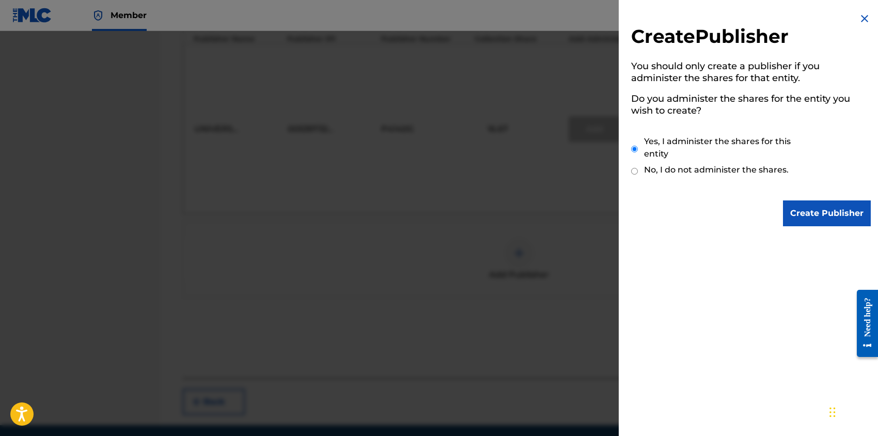
click at [657, 210] on input "Create Publisher" at bounding box center [827, 213] width 88 height 26
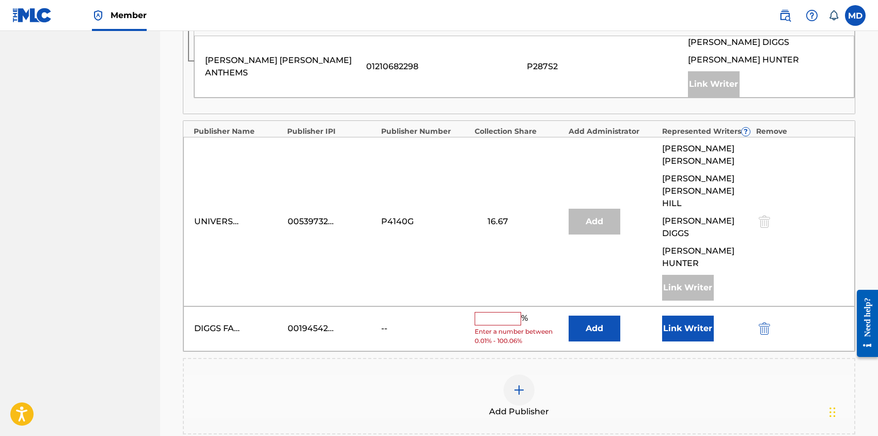
scroll to position [482, 0]
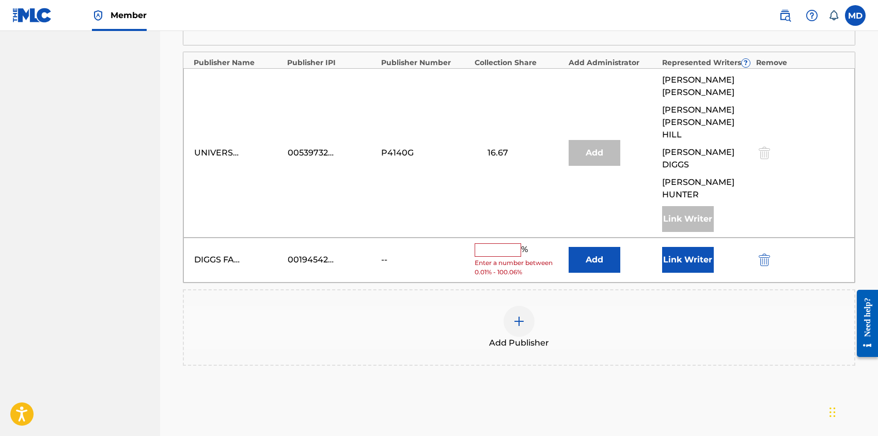
click at [507, 238] on div "DIGGS FAMILY MUSIC INC 00194542060 -- % Enter a number between 0.01% - 100.06% …" at bounding box center [518, 260] width 671 height 45
click at [510, 243] on input "text" at bounding box center [498, 249] width 46 height 13
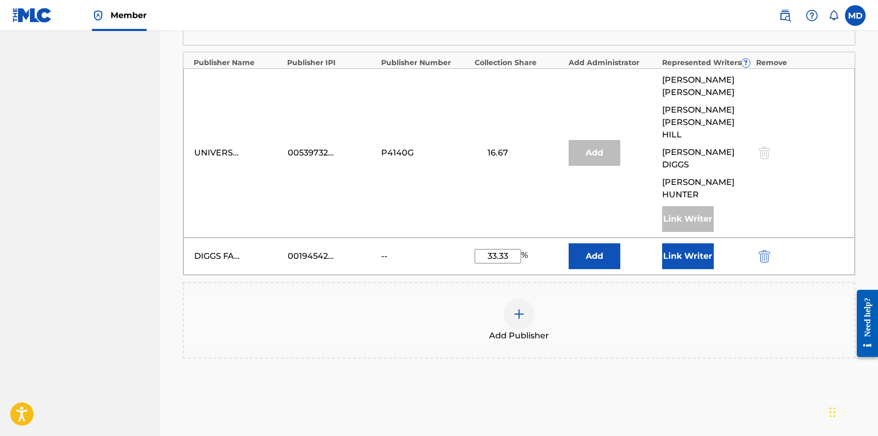
type input "33.33"
click at [657, 243] on button "Link Writer" at bounding box center [688, 256] width 52 height 26
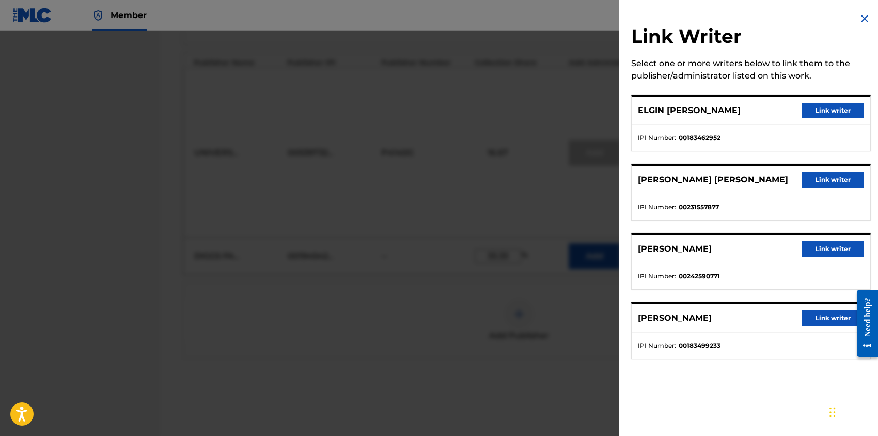
click at [657, 109] on button "Link writer" at bounding box center [833, 110] width 62 height 15
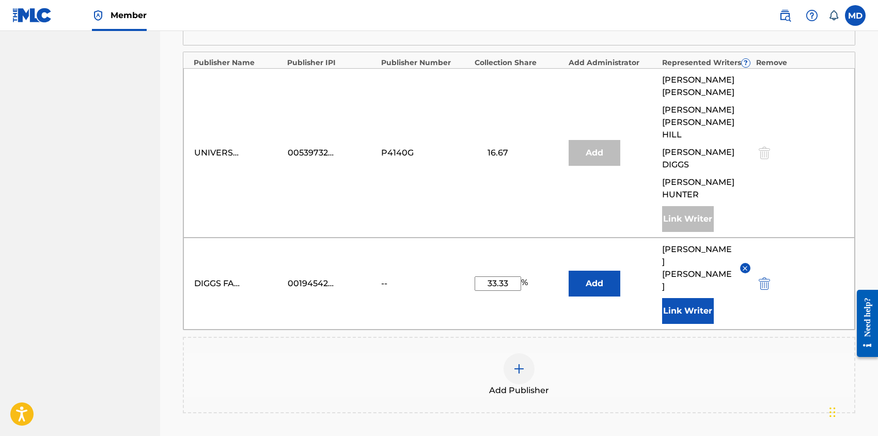
click at [657, 298] on button "Link Writer" at bounding box center [688, 311] width 52 height 26
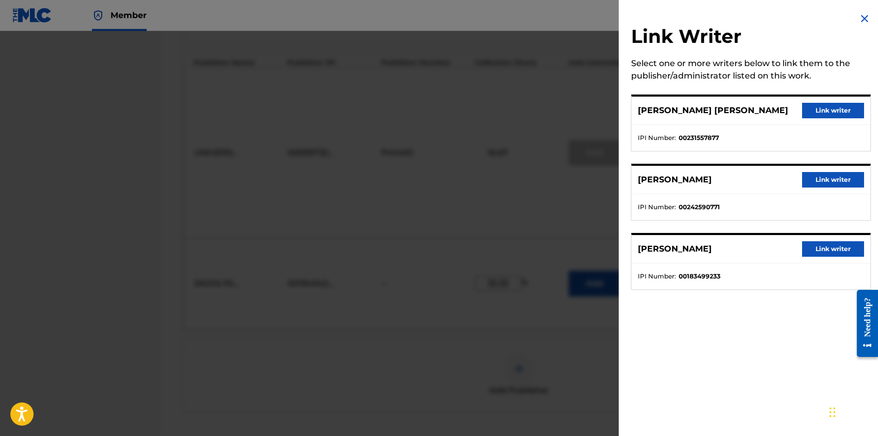
click at [657, 106] on button "Link writer" at bounding box center [833, 110] width 62 height 15
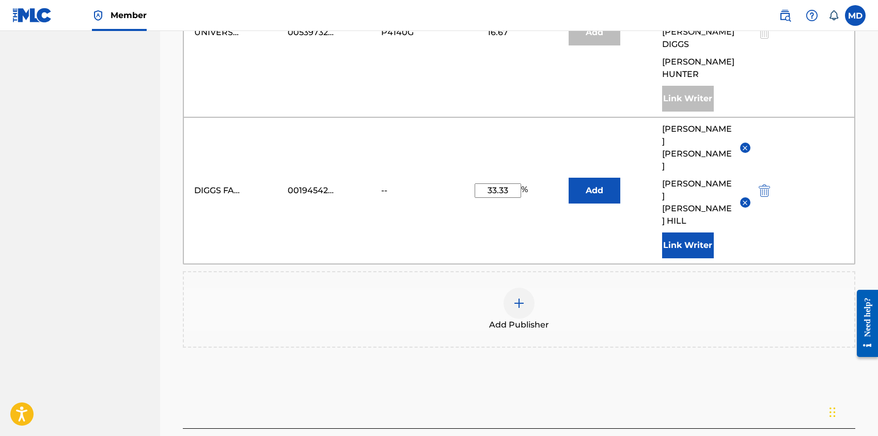
scroll to position [615, 0]
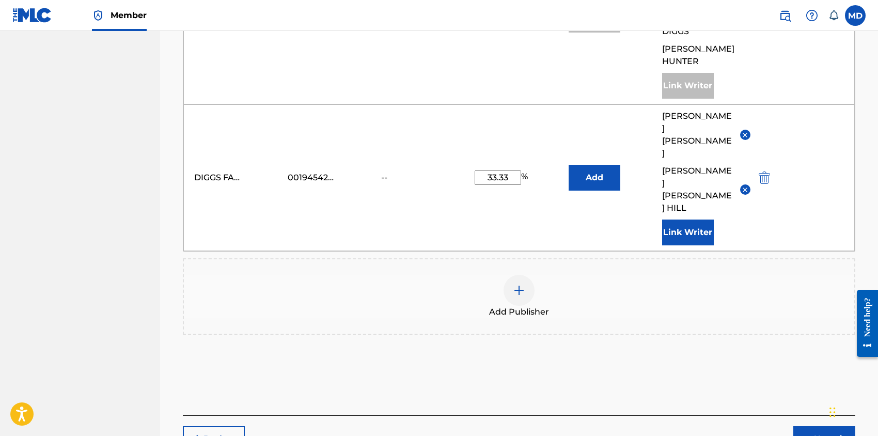
click at [657, 326] on button "Next" at bounding box center [824, 439] width 62 height 26
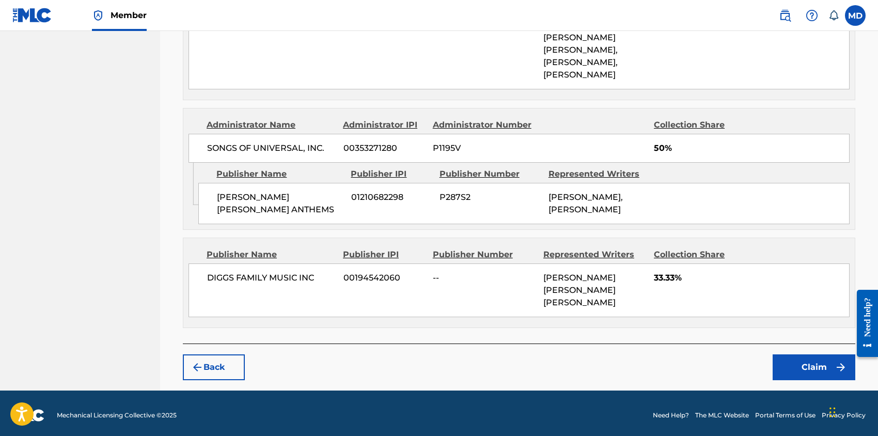
scroll to position [508, 0]
click at [657, 326] on button "Claim" at bounding box center [814, 367] width 83 height 26
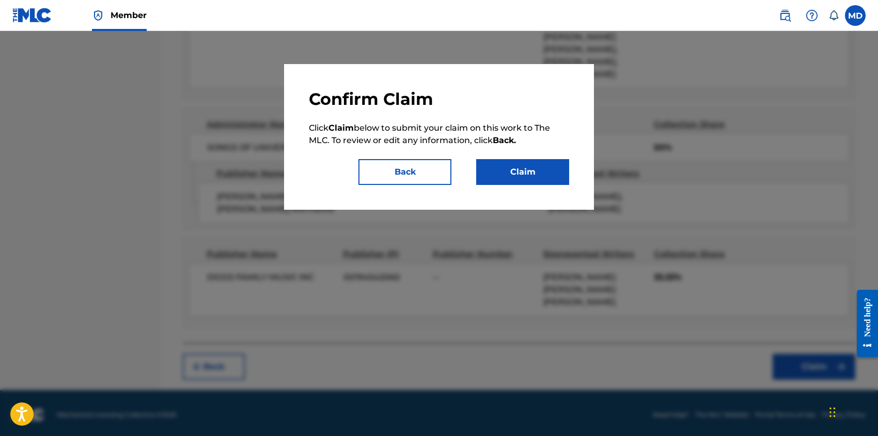
click at [550, 169] on button "Claim" at bounding box center [522, 172] width 93 height 26
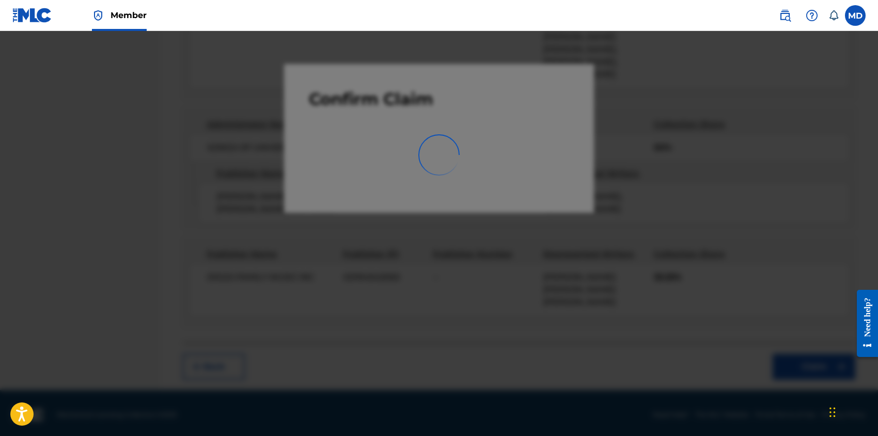
scroll to position [6, 0]
